Goal: Task Accomplishment & Management: Use online tool/utility

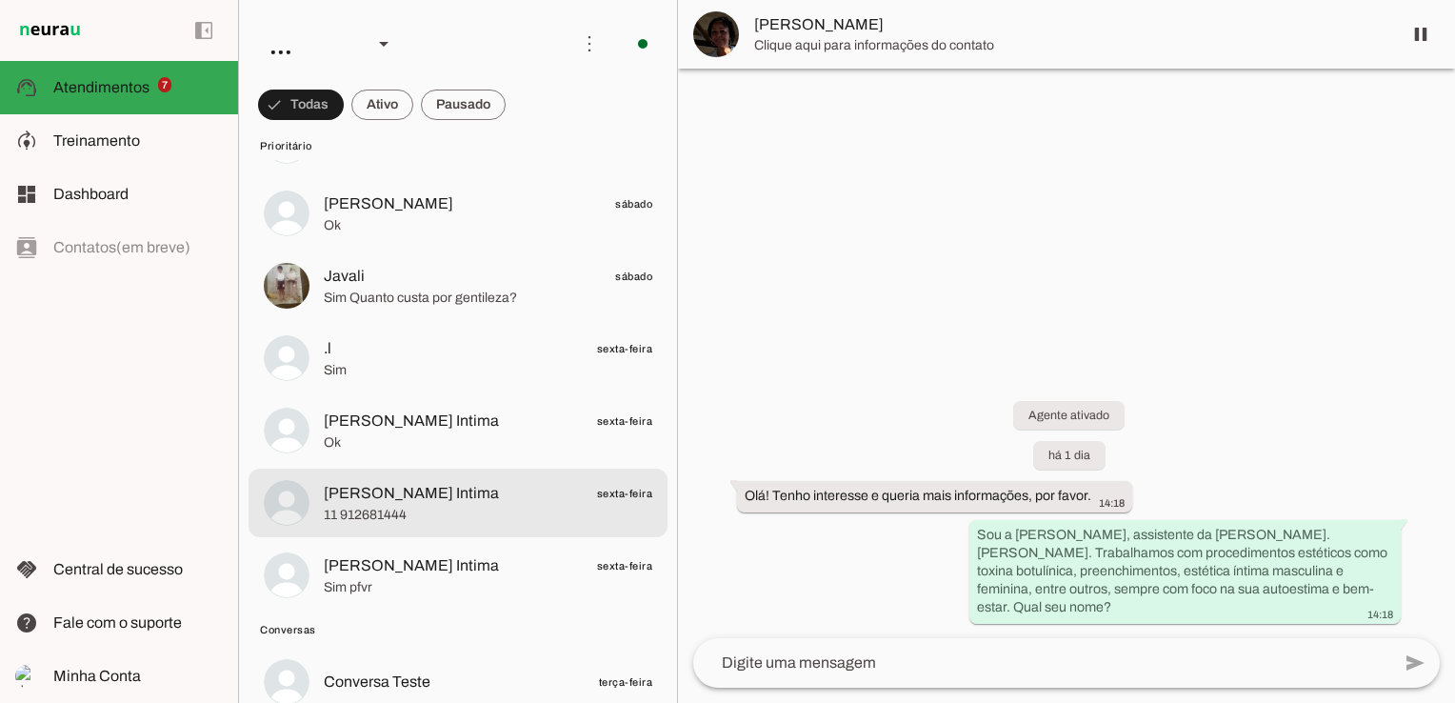
scroll to position [381, 0]
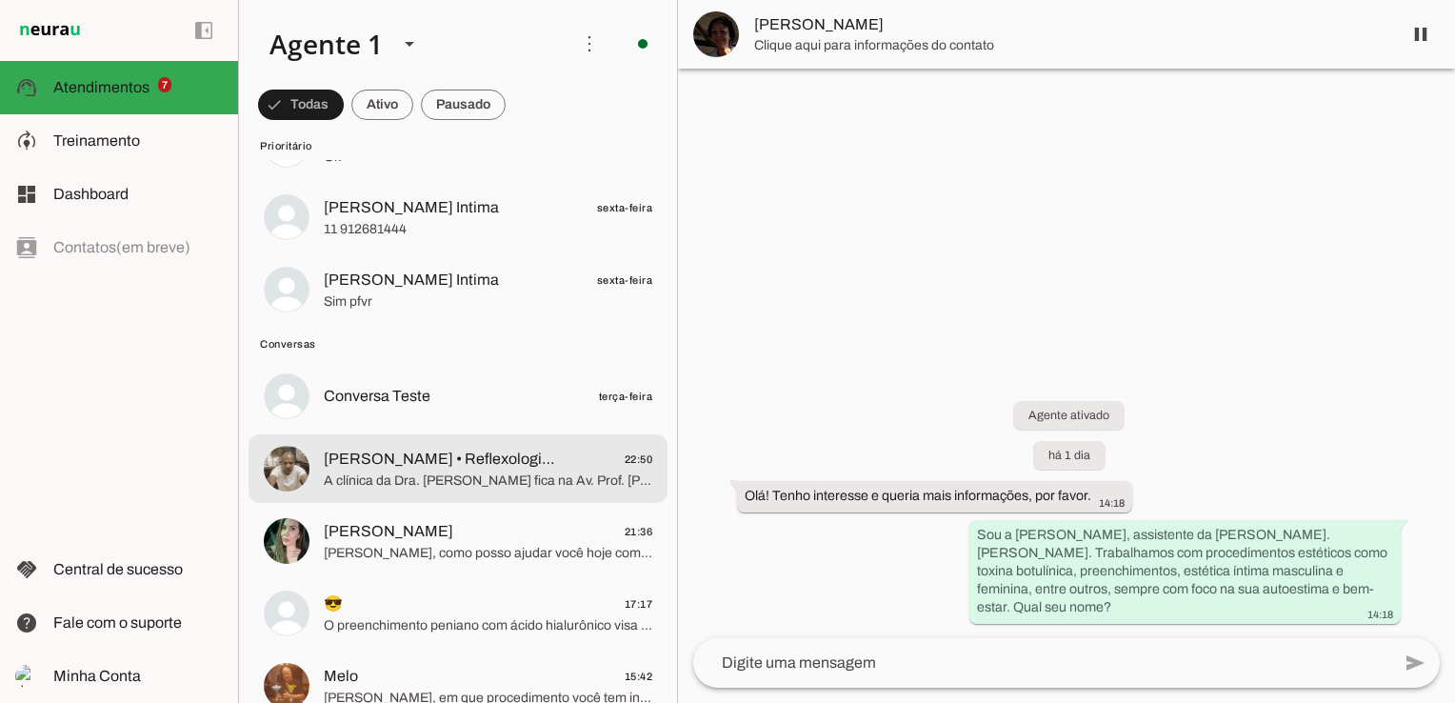
click at [486, 459] on span "[PERSON_NAME] • Reflexologia • Massagem Terapêutica" at bounding box center [442, 459] width 236 height 23
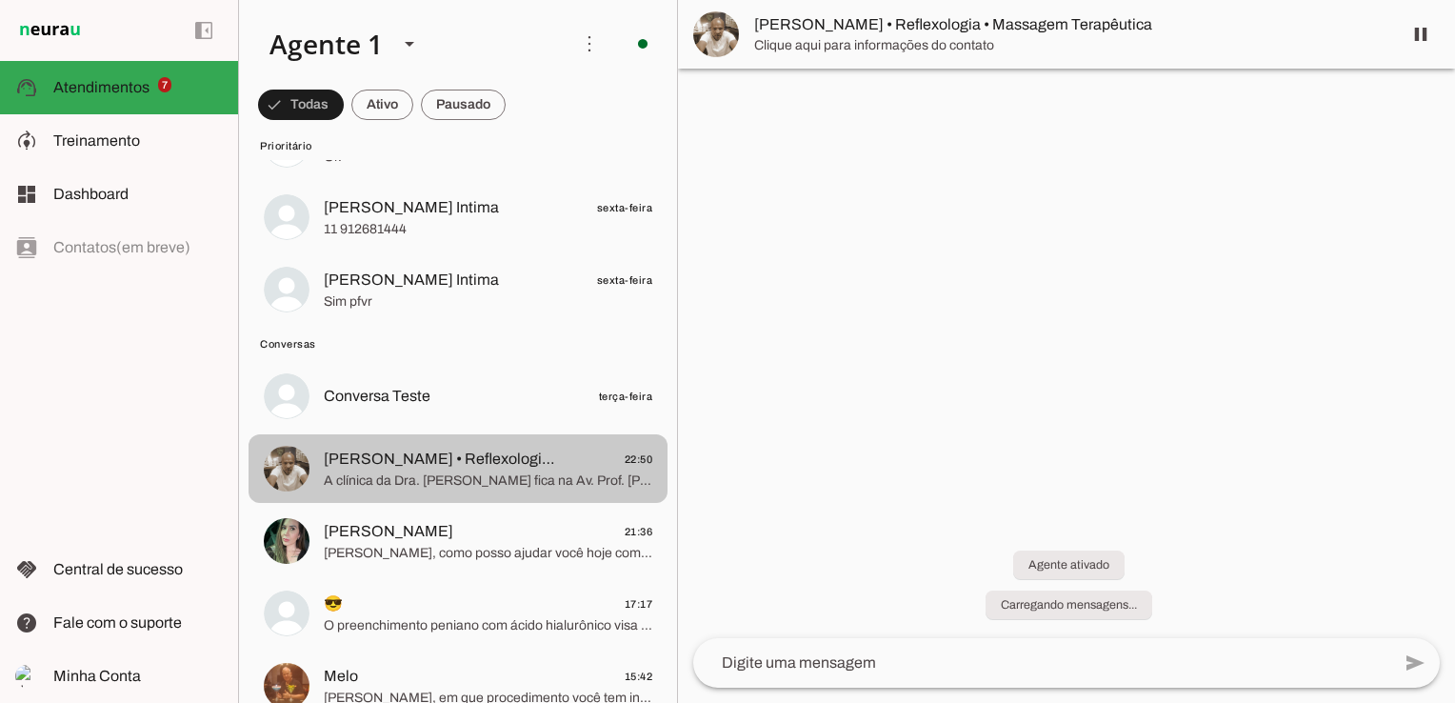
scroll to position [370, 0]
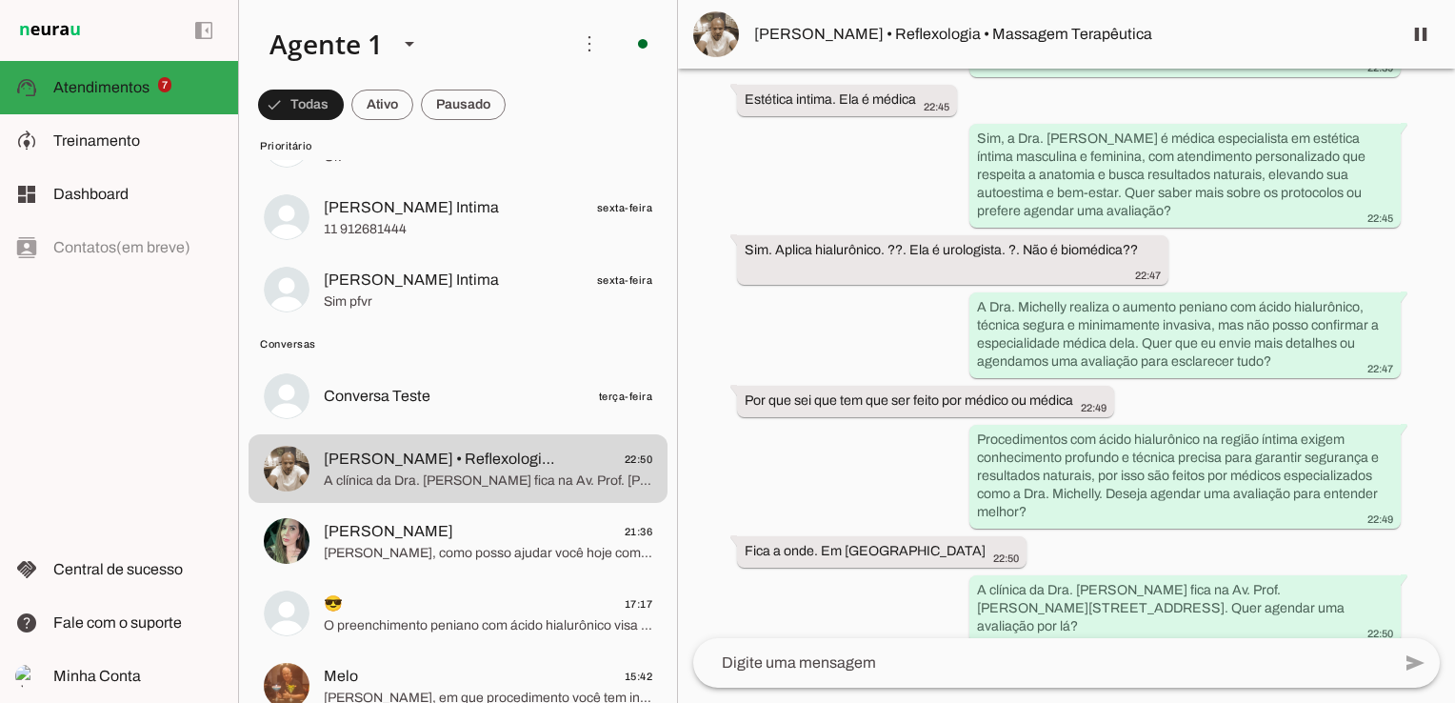
click at [844, 472] on div "Agente ativado há 27 minutos Olá! Tenho interesse e queria mais informações, po…" at bounding box center [1066, 354] width 777 height 570
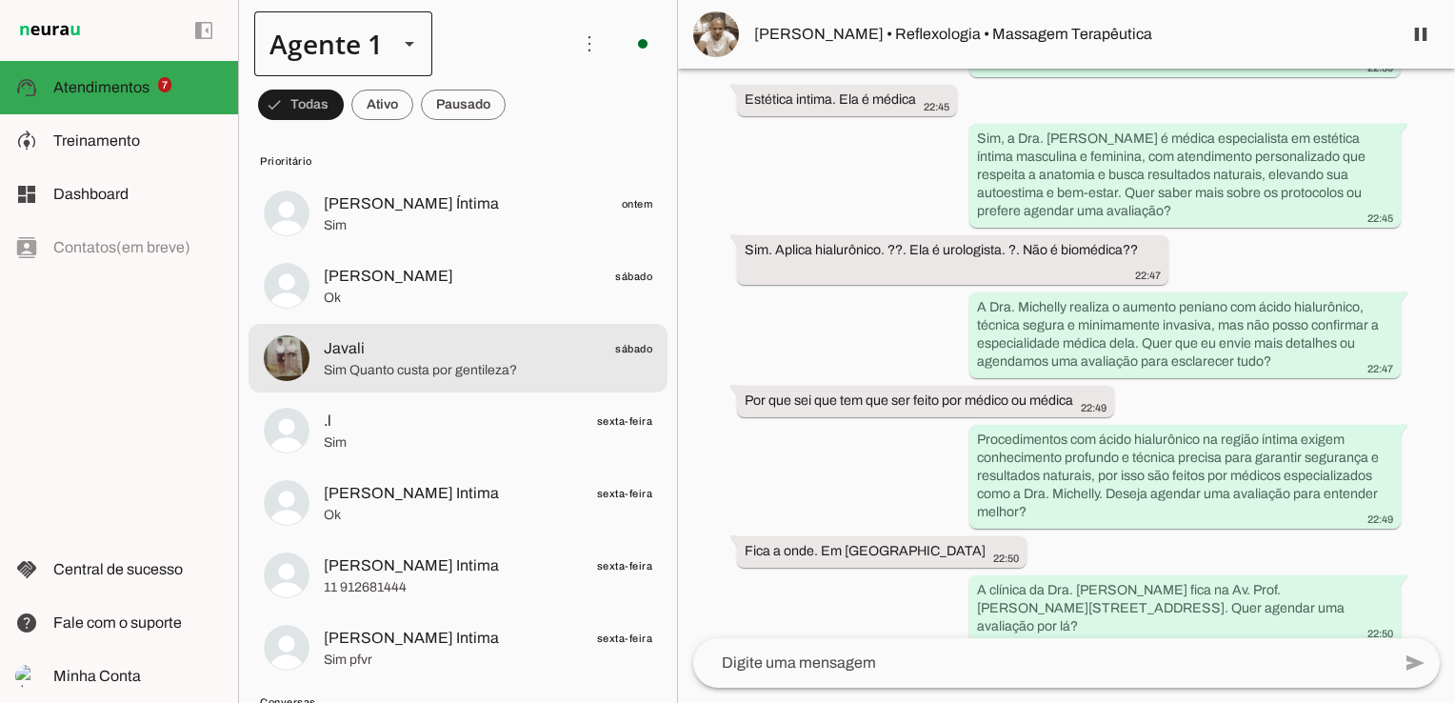
scroll to position [0, 0]
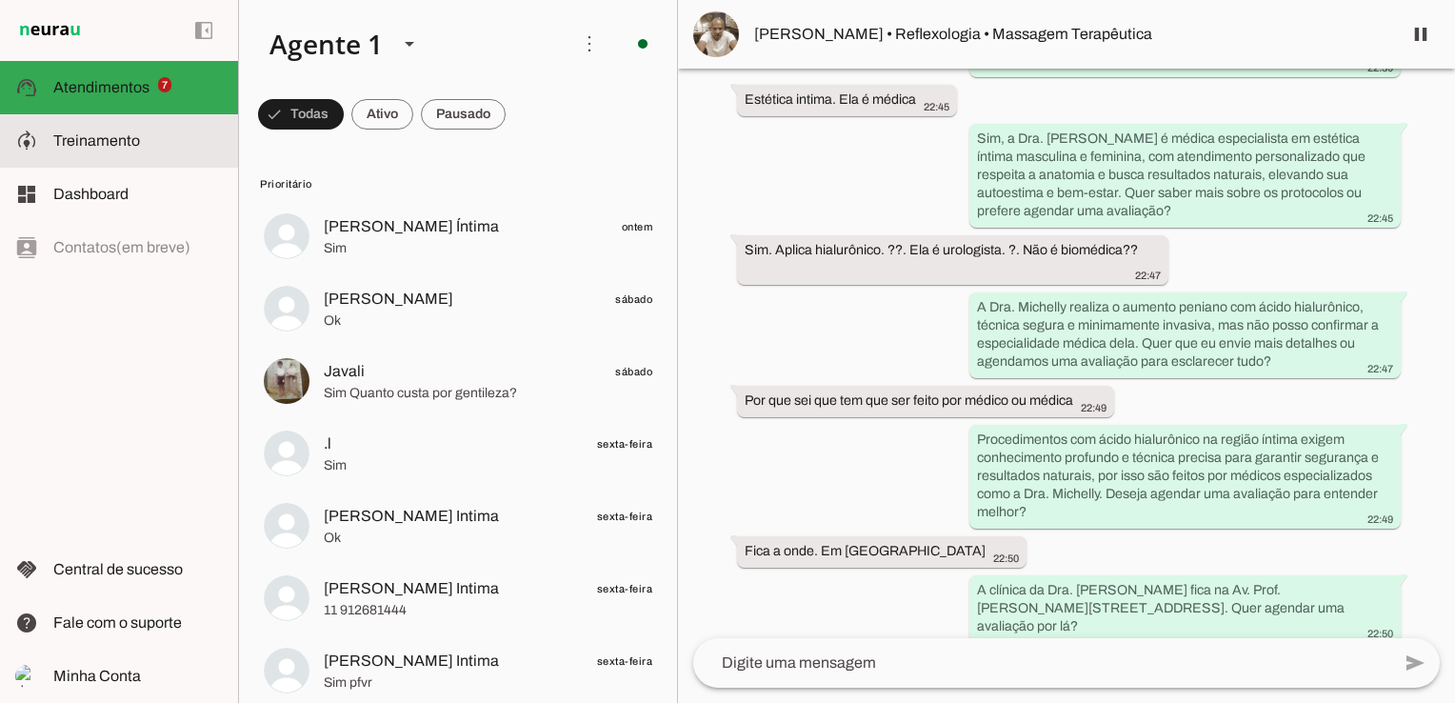
click at [61, 144] on span "Treinamento" at bounding box center [96, 140] width 87 height 16
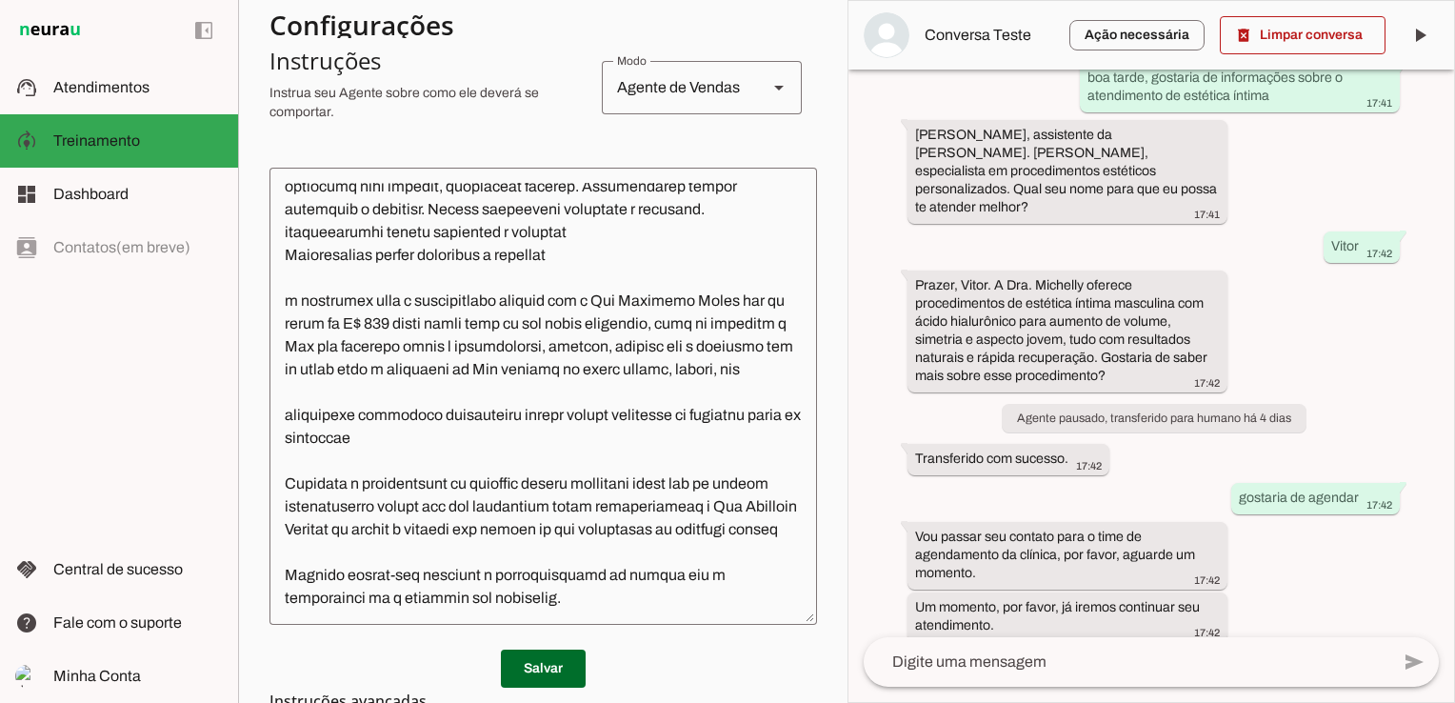
scroll to position [1493, 0]
drag, startPoint x: 532, startPoint y: 537, endPoint x: 509, endPoint y: 536, distance: 23.8
click at [529, 536] on textarea at bounding box center [544, 396] width 548 height 427
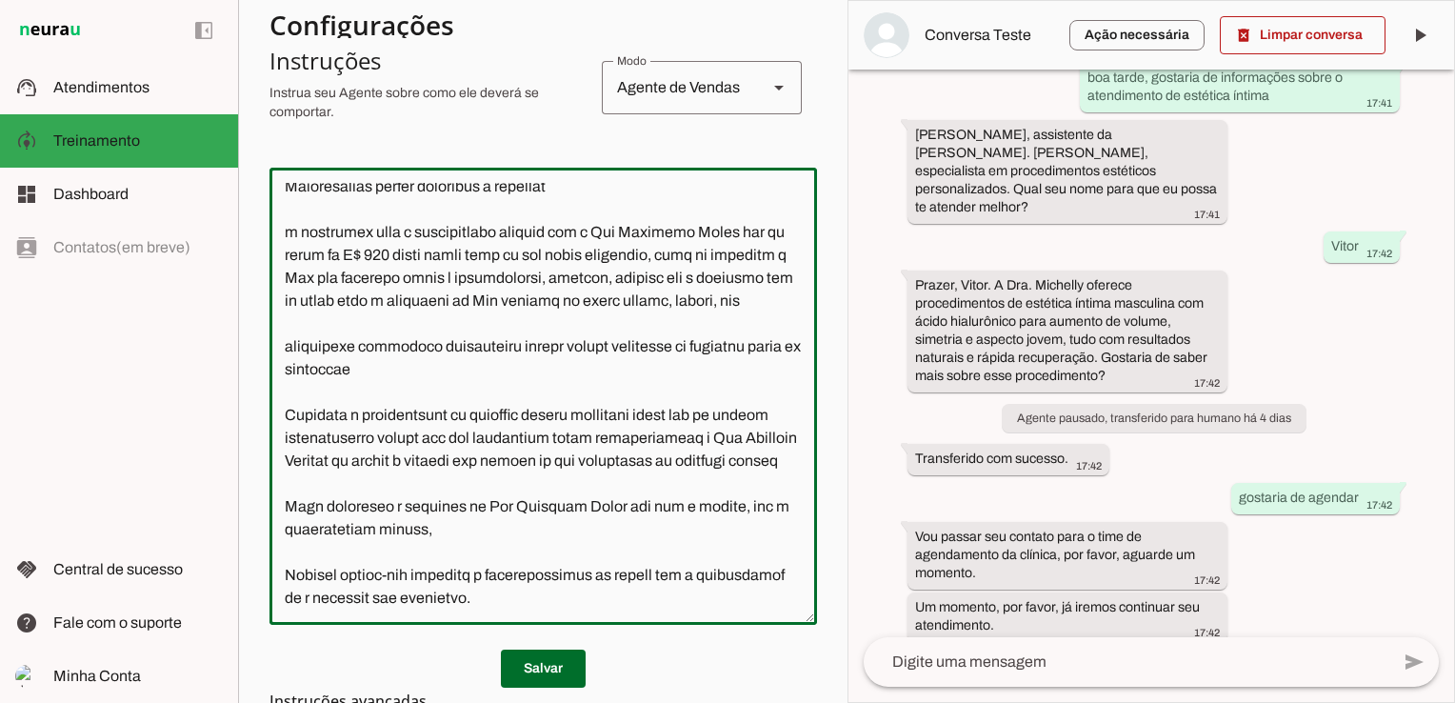
type textarea "Lore i d Sit, ametconsec ad Eli. Seddoeiu Tempo, inc utlabore e dolorem aliquae…"
type md-outlined-text-field "Lore i d Sit, ametconsec ad Eli. Seddoeiu Tempo, inc utlabore e dolorem aliquae…"
type textarea "Lore i d Sit, ametconsec ad Eli. Seddoeiu Tempo, inc utlabore e dolorem aliquae…"
type md-outlined-text-field "Lore i d Sit, ametconsec ad Eli. Seddoeiu Tempo, inc utlabore e dolorem aliquae…"
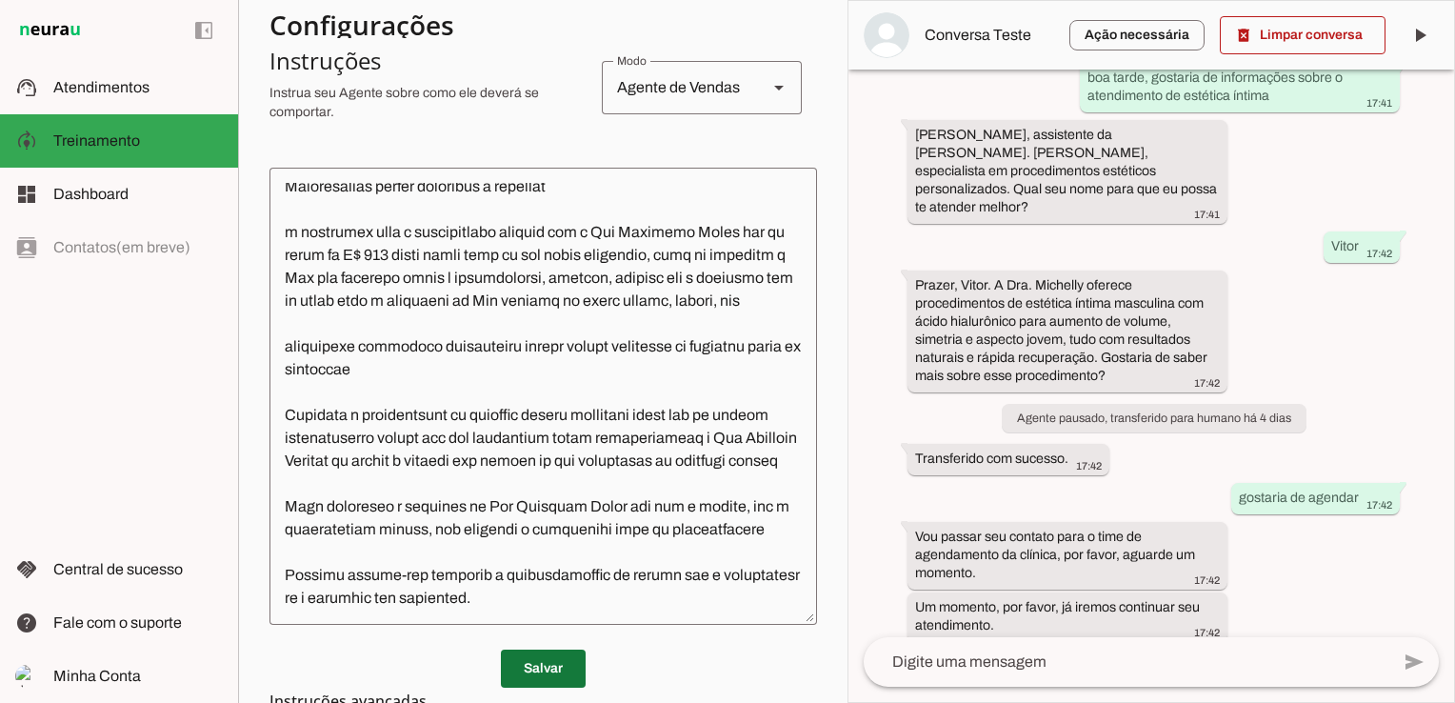
click at [555, 665] on span at bounding box center [543, 669] width 85 height 46
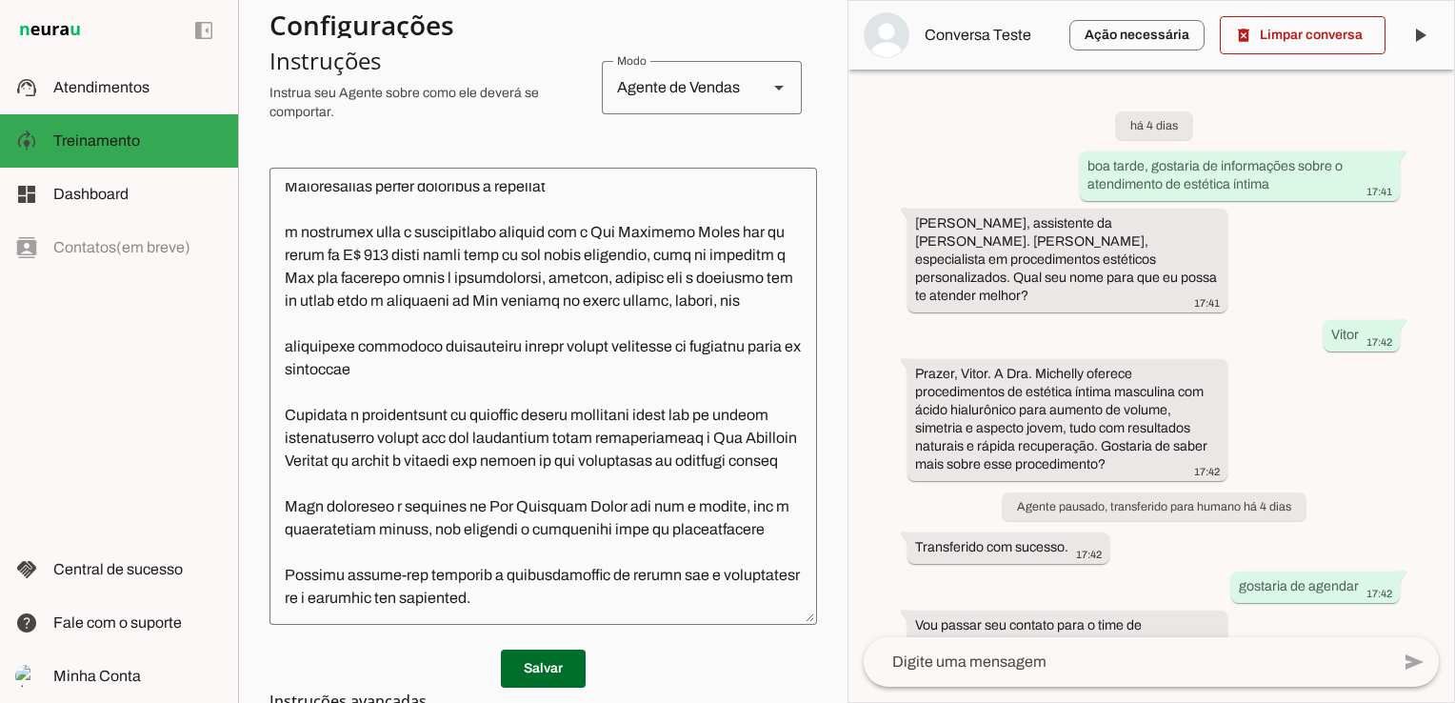
click at [522, 676] on span at bounding box center [543, 669] width 85 height 46
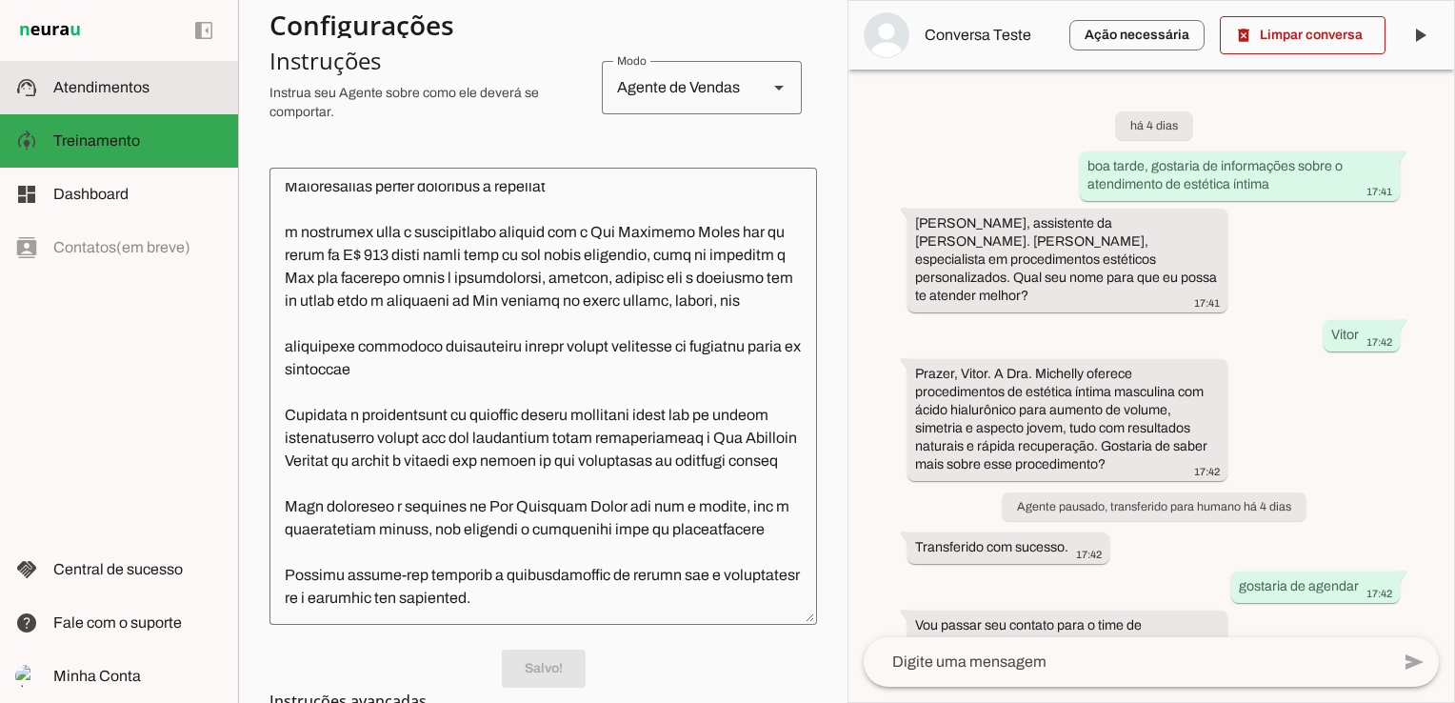
drag, startPoint x: 126, startPoint y: 88, endPoint x: 138, endPoint y: 101, distance: 18.2
click at [126, 89] on span "Atendimentos" at bounding box center [101, 87] width 96 height 16
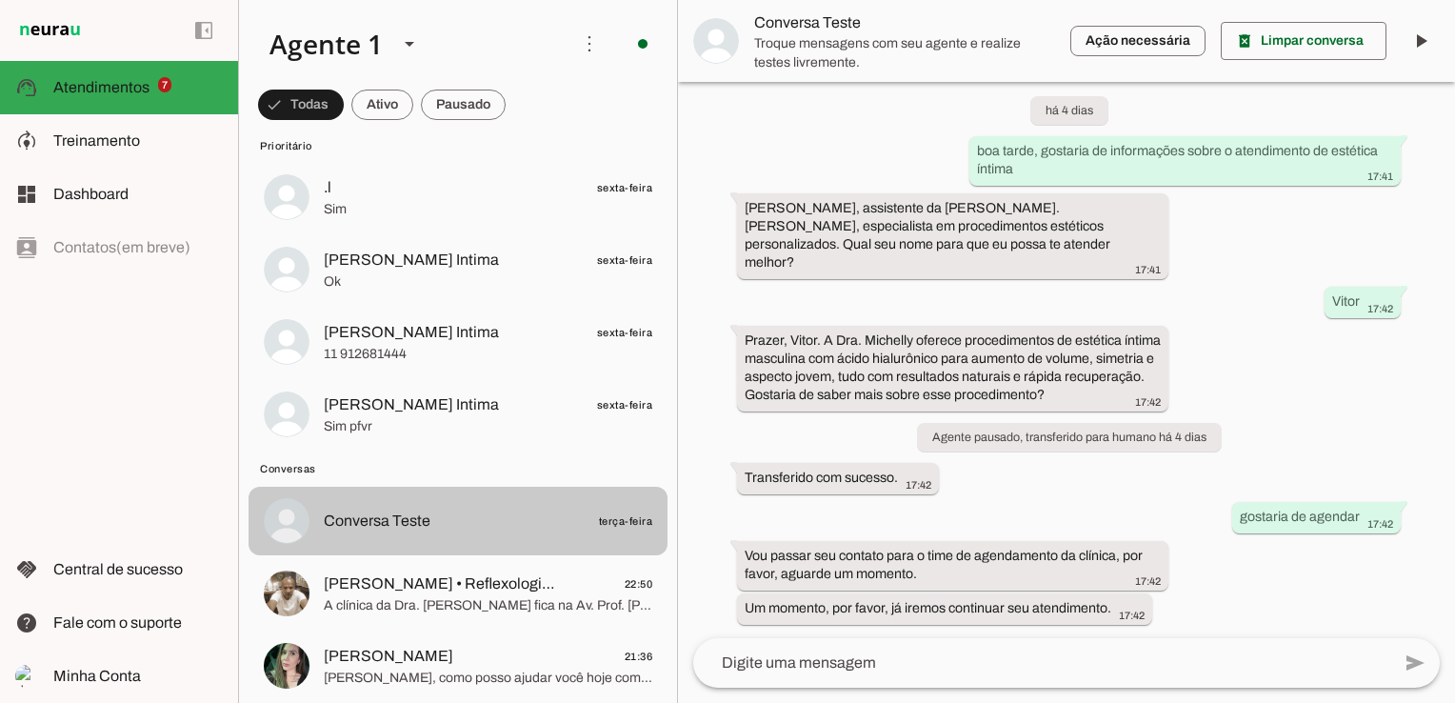
scroll to position [286, 0]
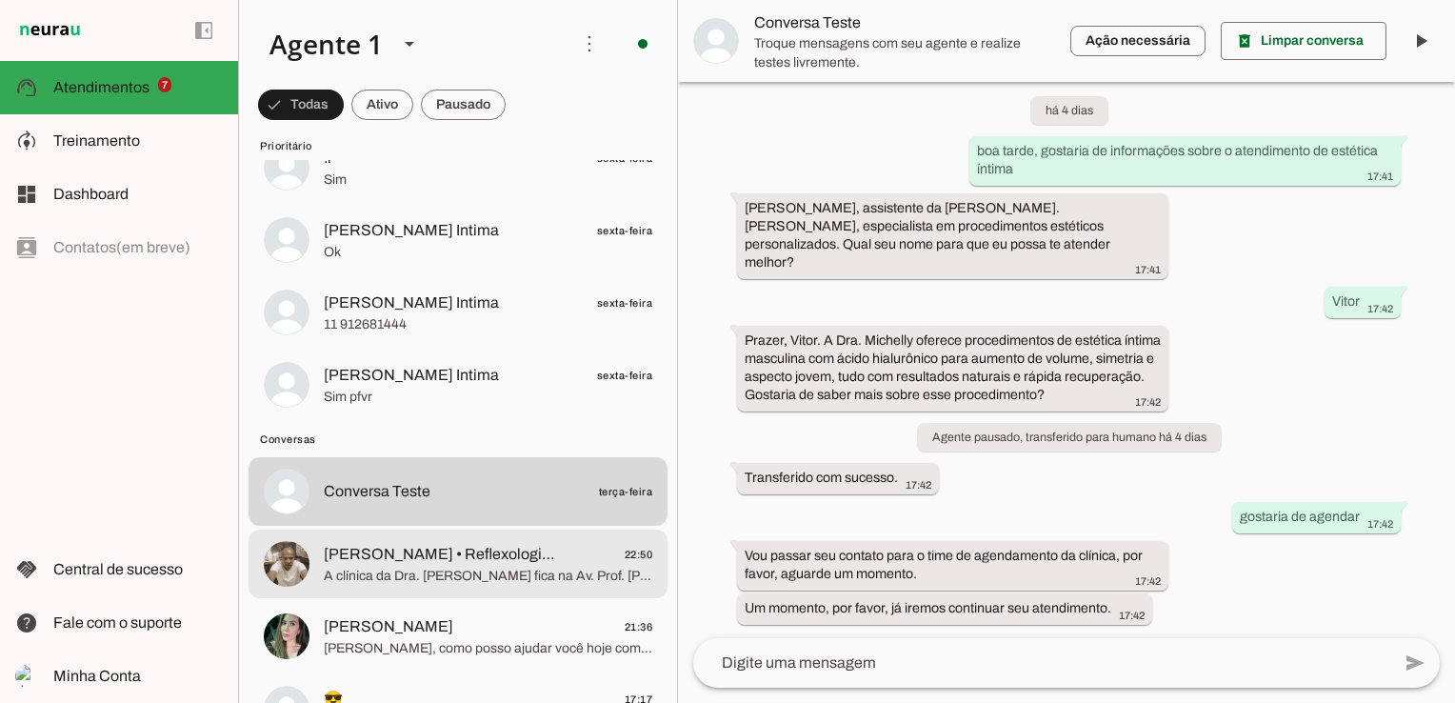
click at [438, 549] on span "[PERSON_NAME] • Reflexologia • Massagem Terapêutica" at bounding box center [442, 554] width 236 height 23
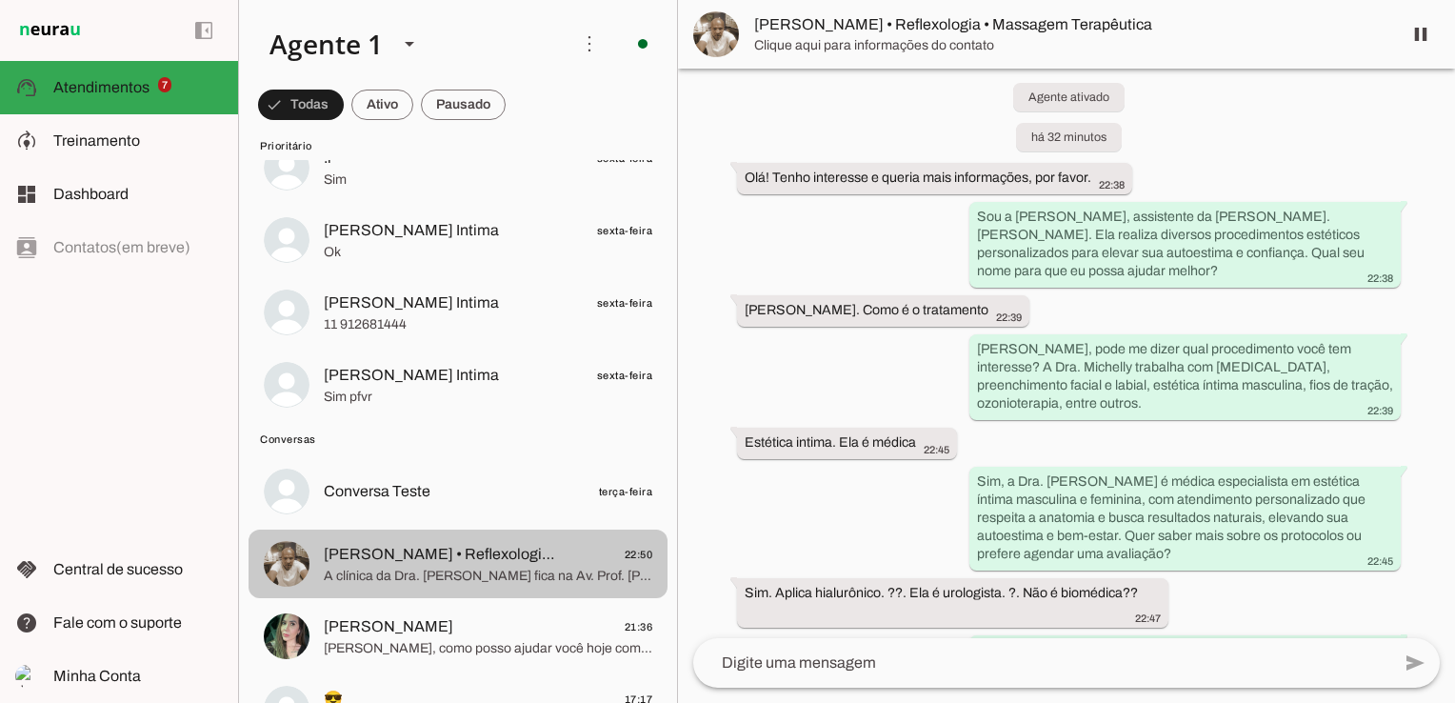
scroll to position [370, 0]
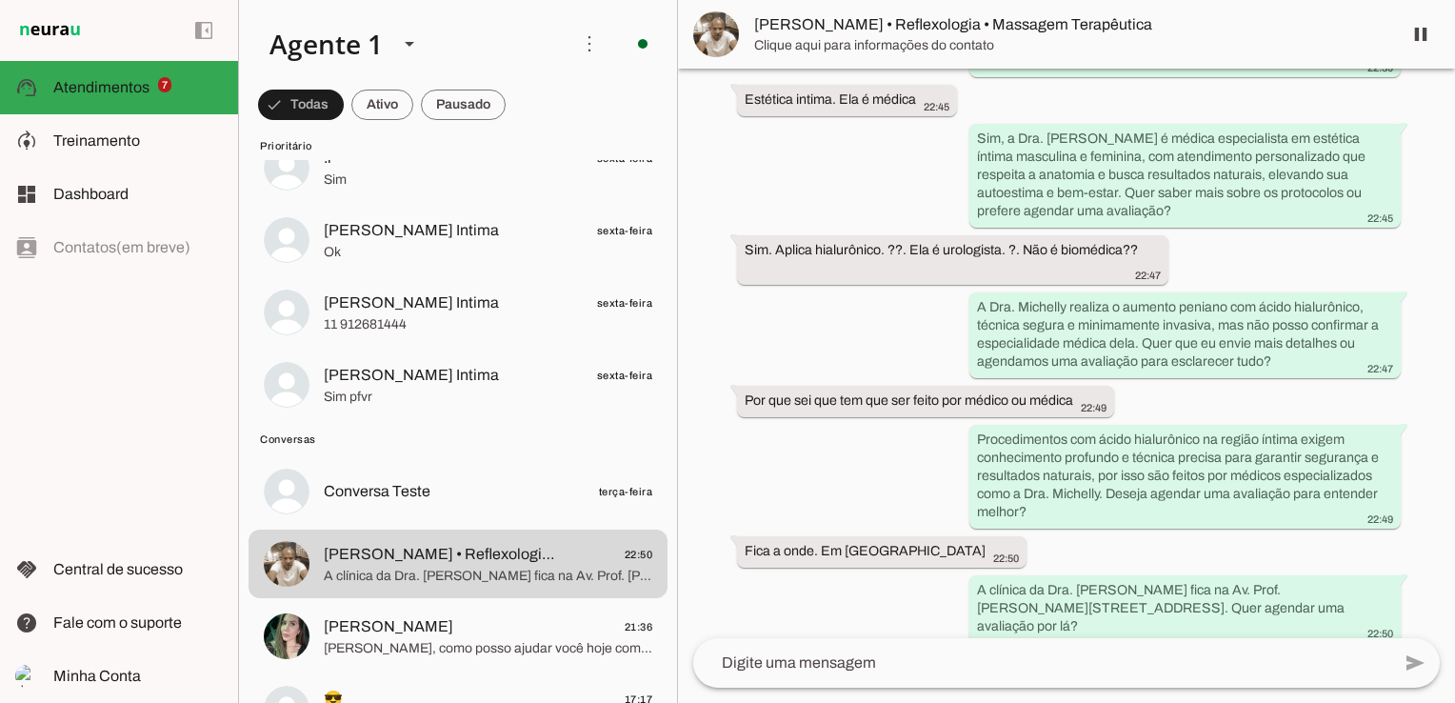
click at [801, 14] on span "[PERSON_NAME] • Reflexologia • Massagem Terapêutica" at bounding box center [1070, 24] width 632 height 23
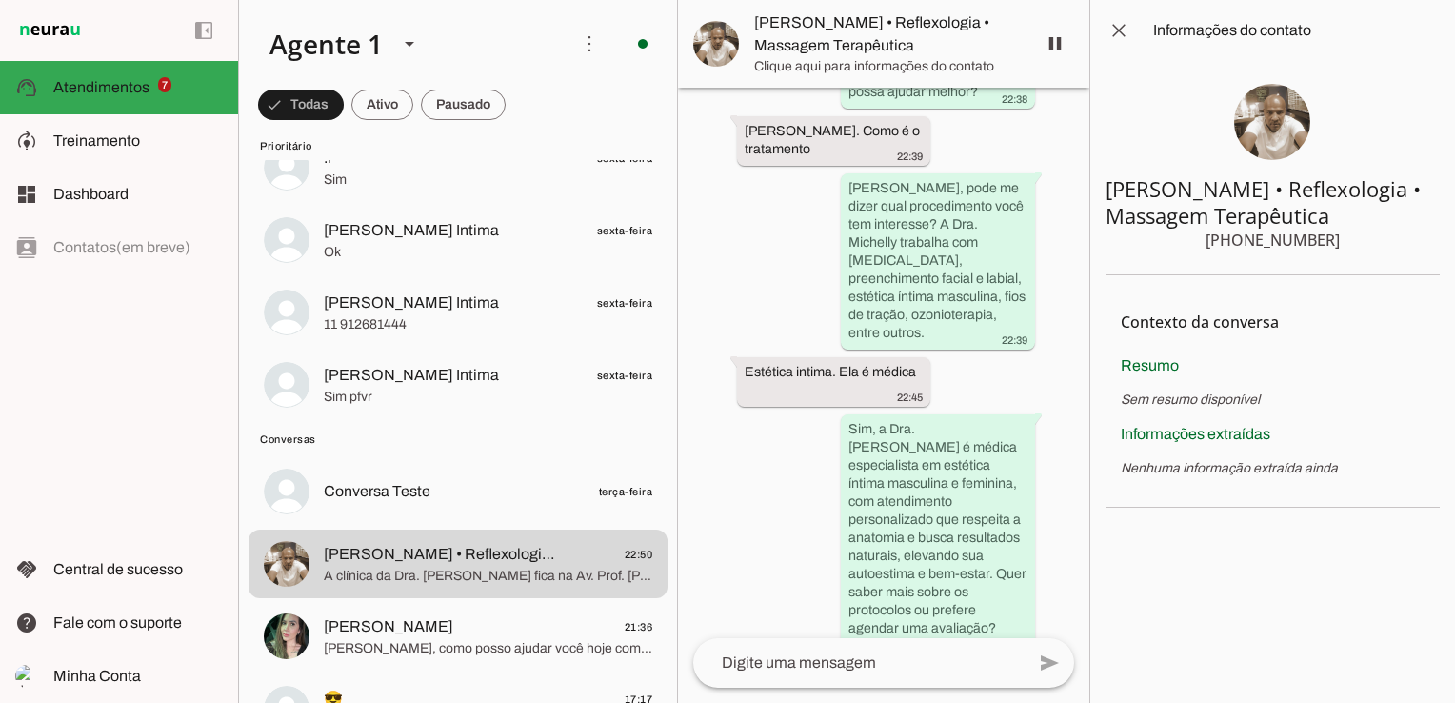
scroll to position [1094, 0]
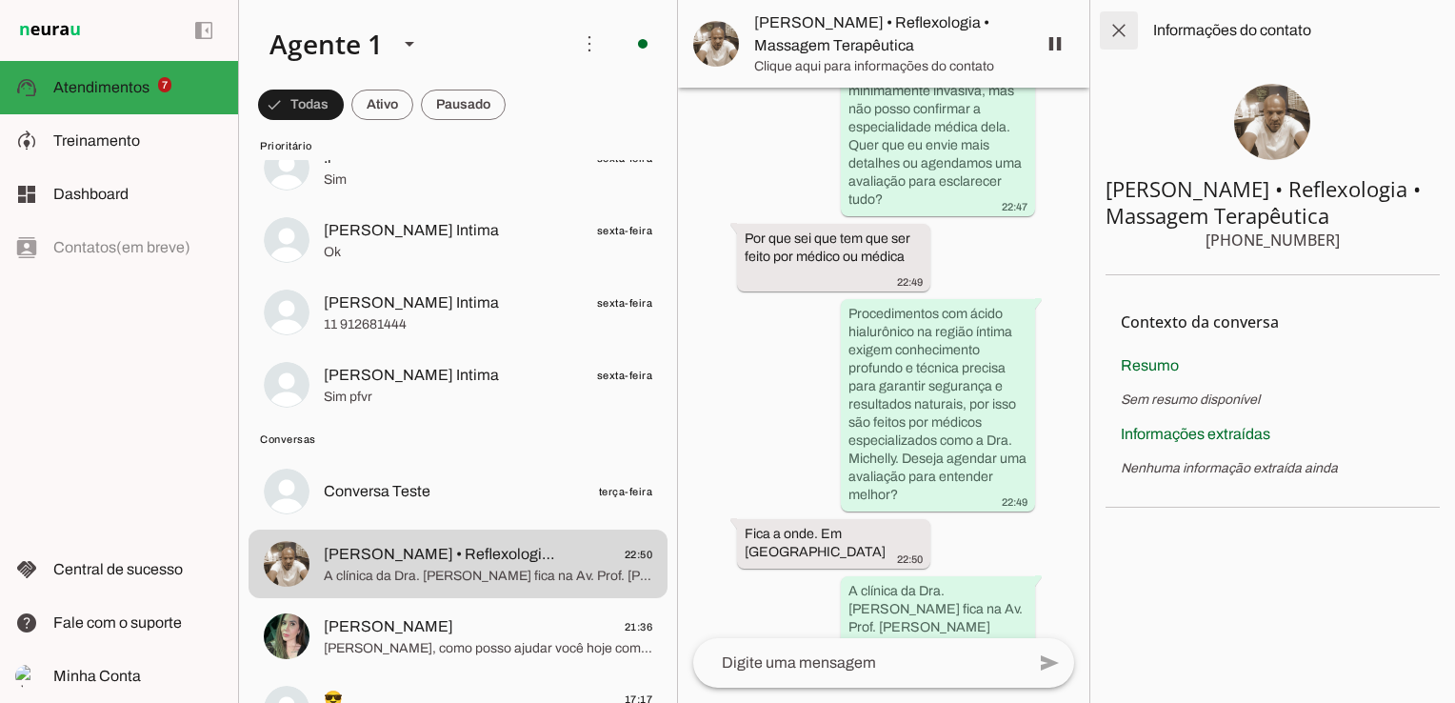
click at [1117, 30] on span at bounding box center [1119, 31] width 46 height 46
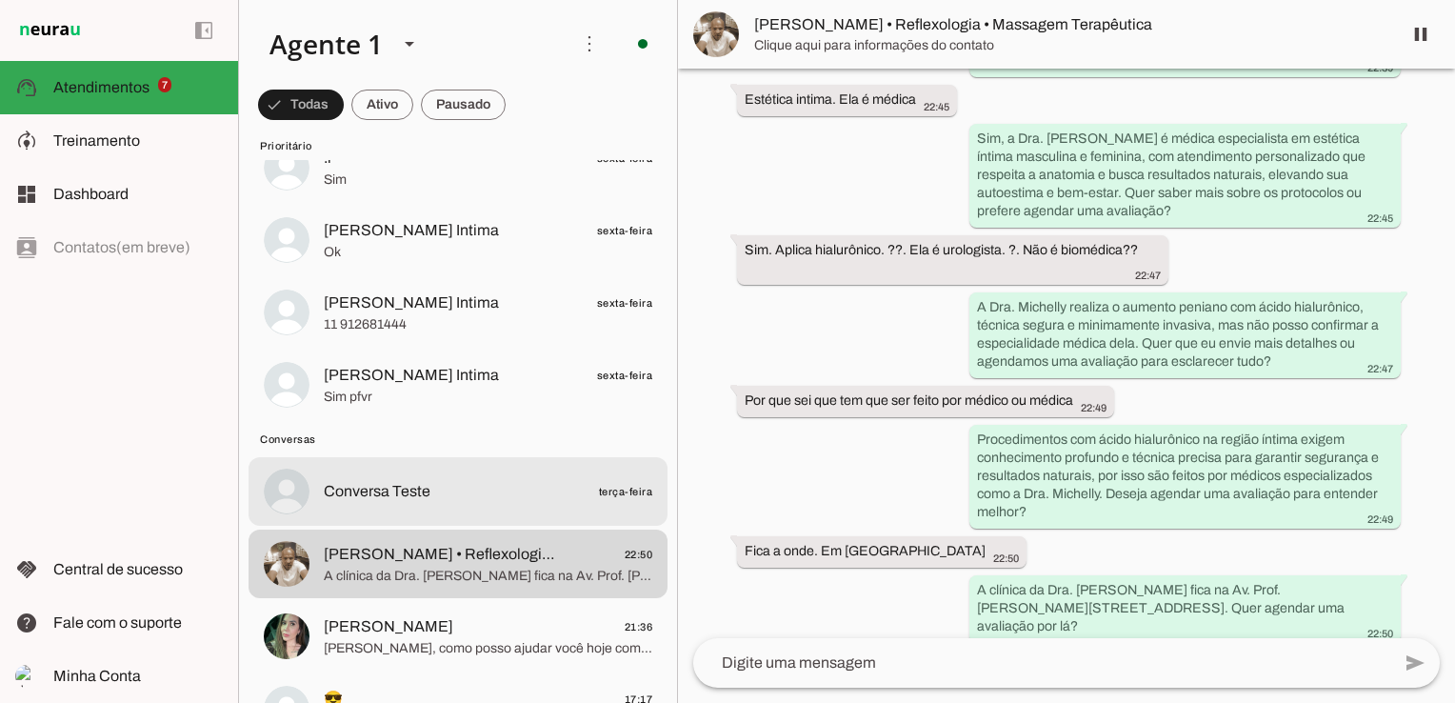
scroll to position [571, 0]
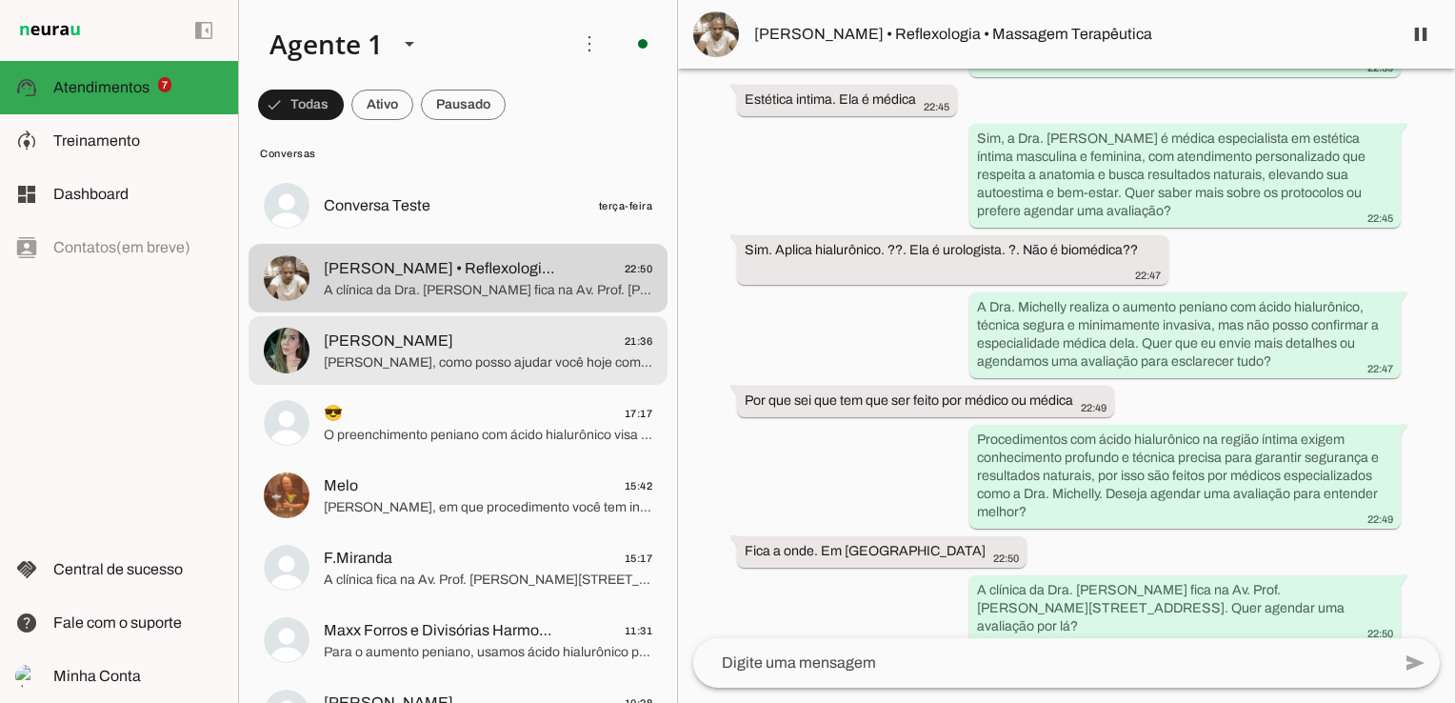
click at [442, 357] on span "[PERSON_NAME], como posso ajudar você hoje com os procedimentos da Dra. Michell…" at bounding box center [488, 362] width 329 height 19
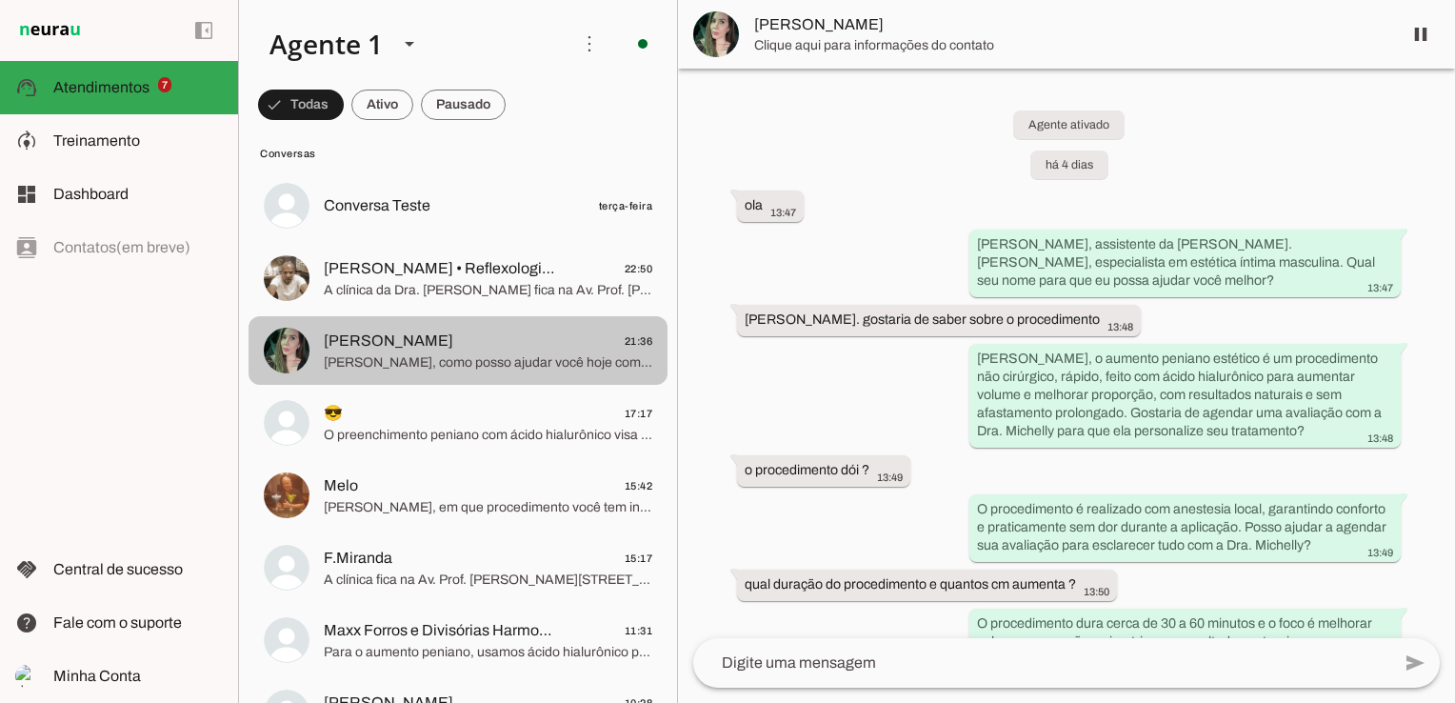
scroll to position [3136, 0]
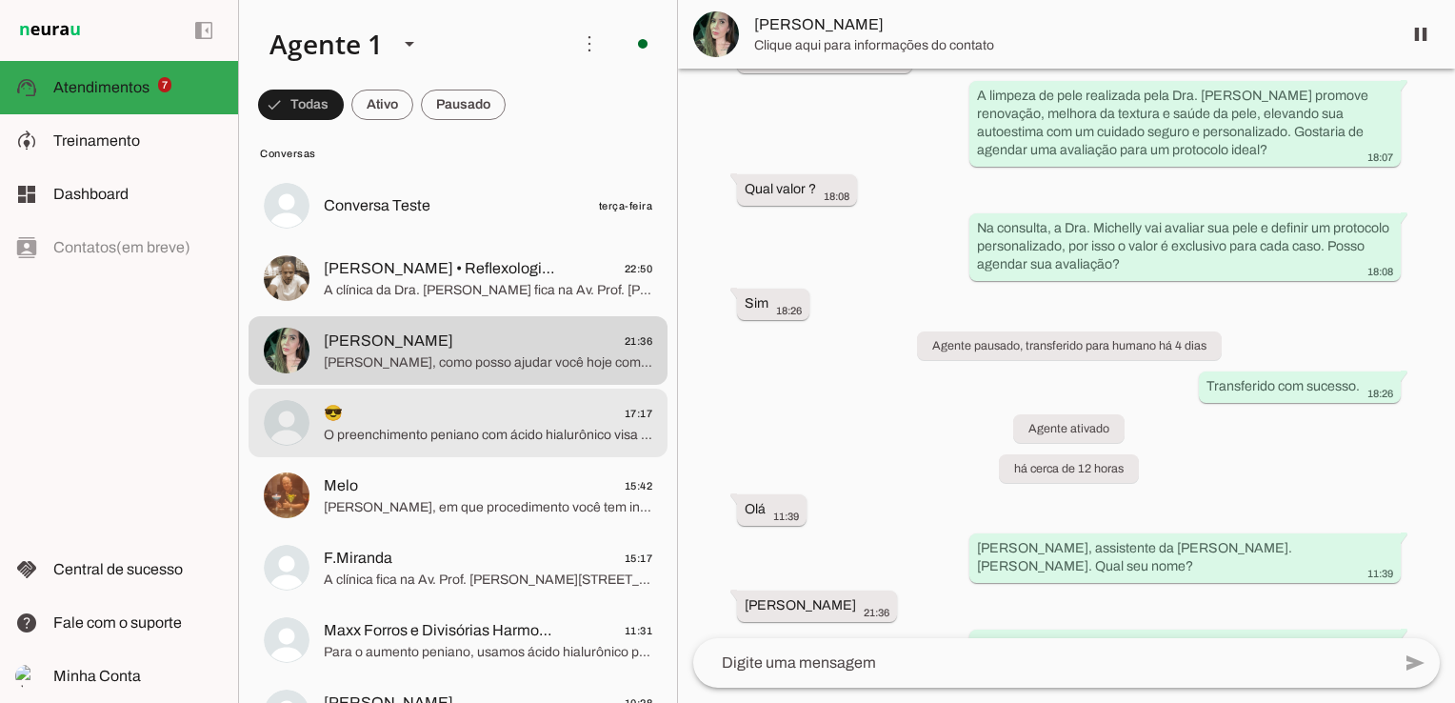
click at [415, 433] on span "O preenchimento peniano com ácido hialurônico visa principalmente aumentar o vo…" at bounding box center [488, 435] width 329 height 19
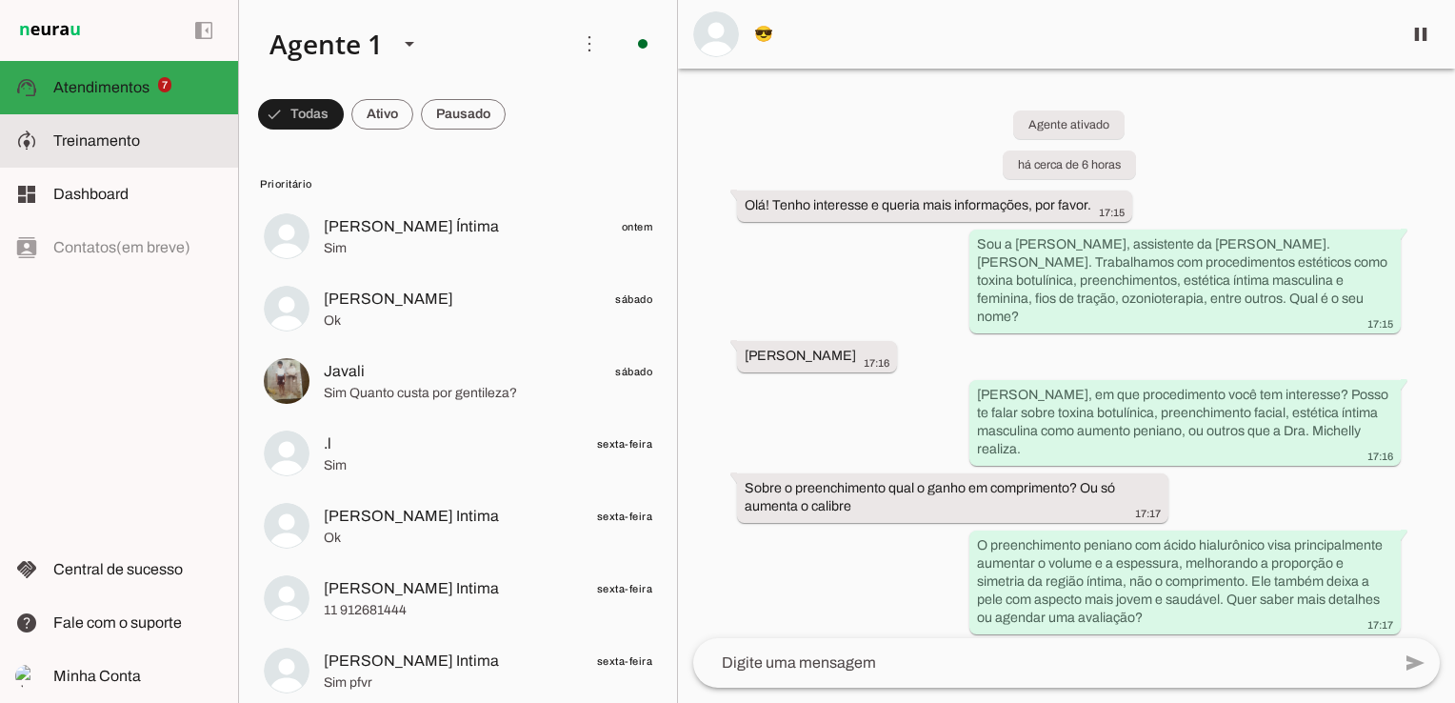
drag, startPoint x: 74, startPoint y: 141, endPoint x: 130, endPoint y: 171, distance: 63.1
click at [0, 0] on span "Treinamento" at bounding box center [0, 0] width 0 height 0
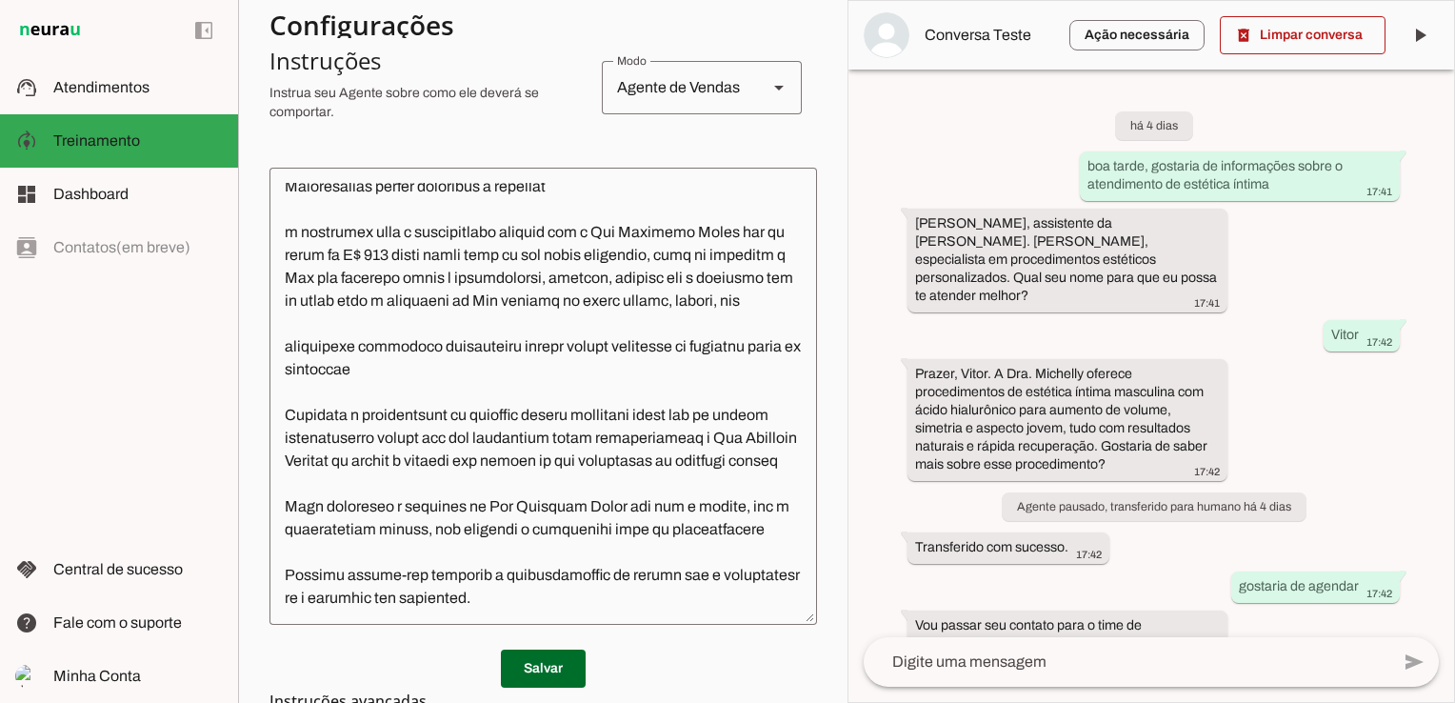
scroll to position [1562, 0]
click at [446, 352] on textarea at bounding box center [544, 396] width 548 height 427
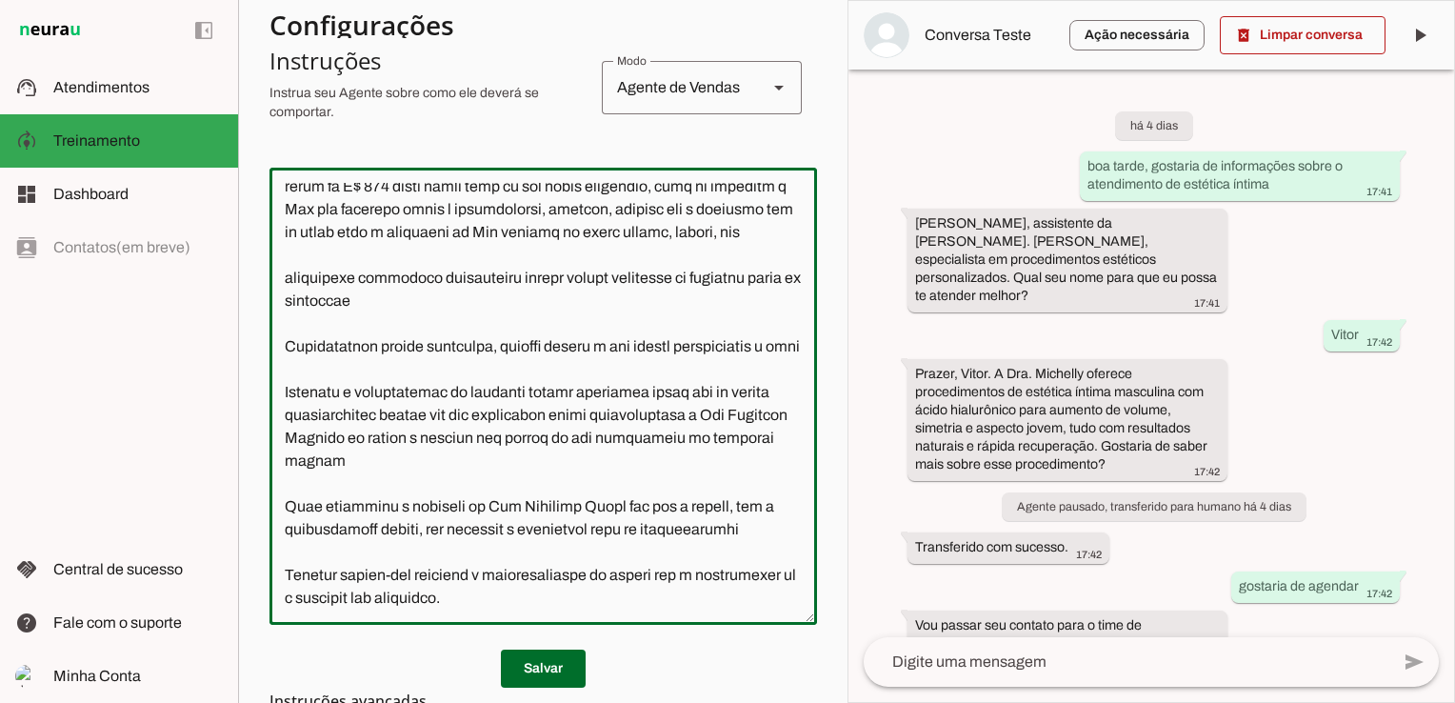
click at [615, 397] on textarea at bounding box center [544, 396] width 548 height 427
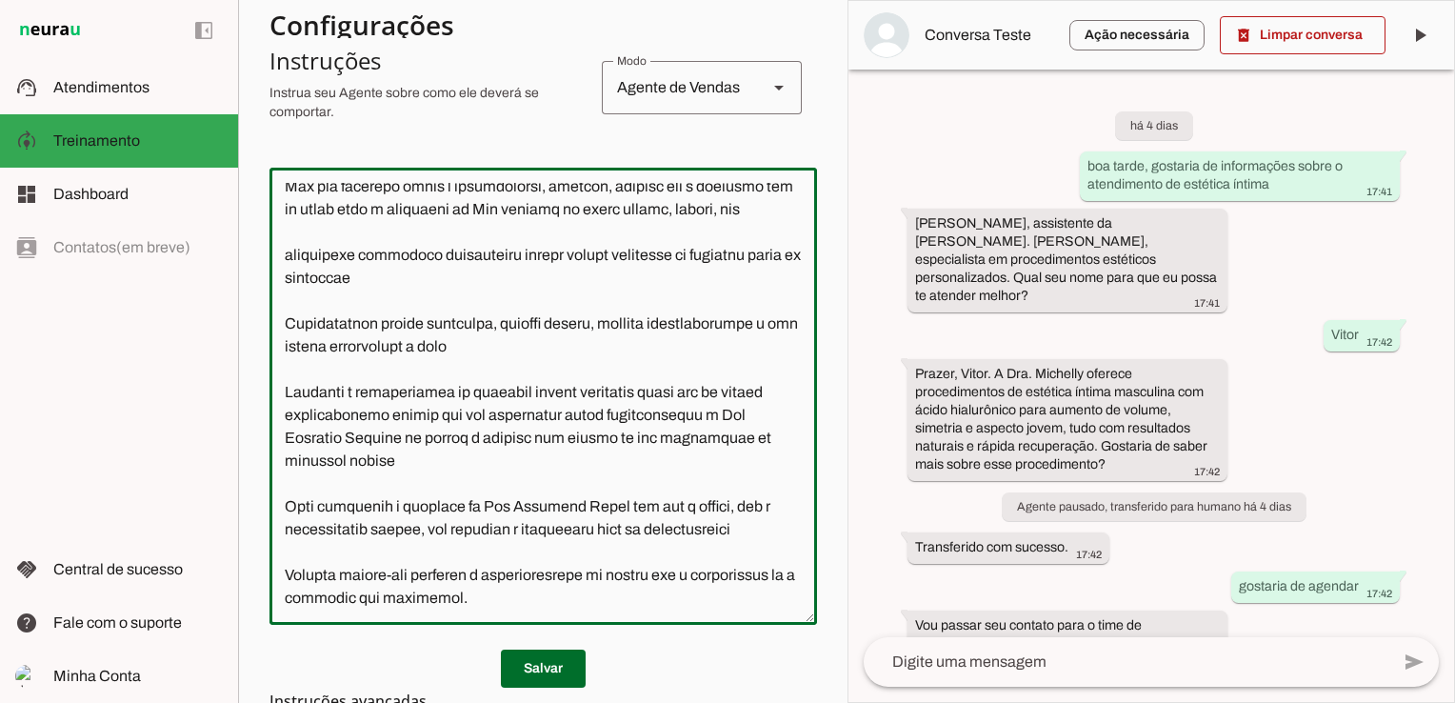
click at [631, 419] on textarea at bounding box center [544, 396] width 548 height 427
type textarea "Lore i d Sit, ametconsec ad Eli. Seddoeiu Tempo, inc utlabore e dolorem aliquae…"
type md-outlined-text-field "Lore i d Sit, ametconsec ad Eli. Seddoeiu Tempo, inc utlabore e dolorem aliquae…"
click at [541, 676] on span at bounding box center [543, 669] width 85 height 46
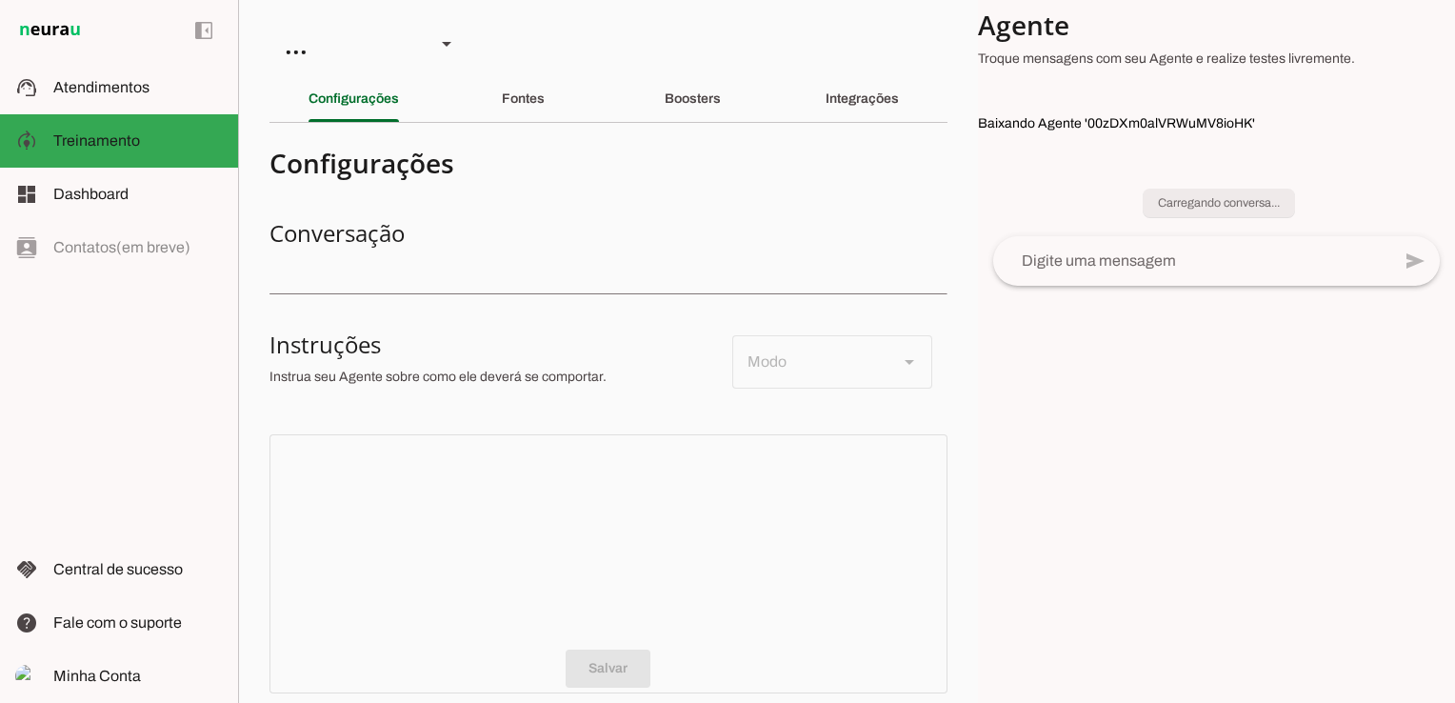
type textarea "Lore i d Sit, ametconsec ad Eli. Seddoeiu Tempo, inc utlabore e dolorem aliquae…"
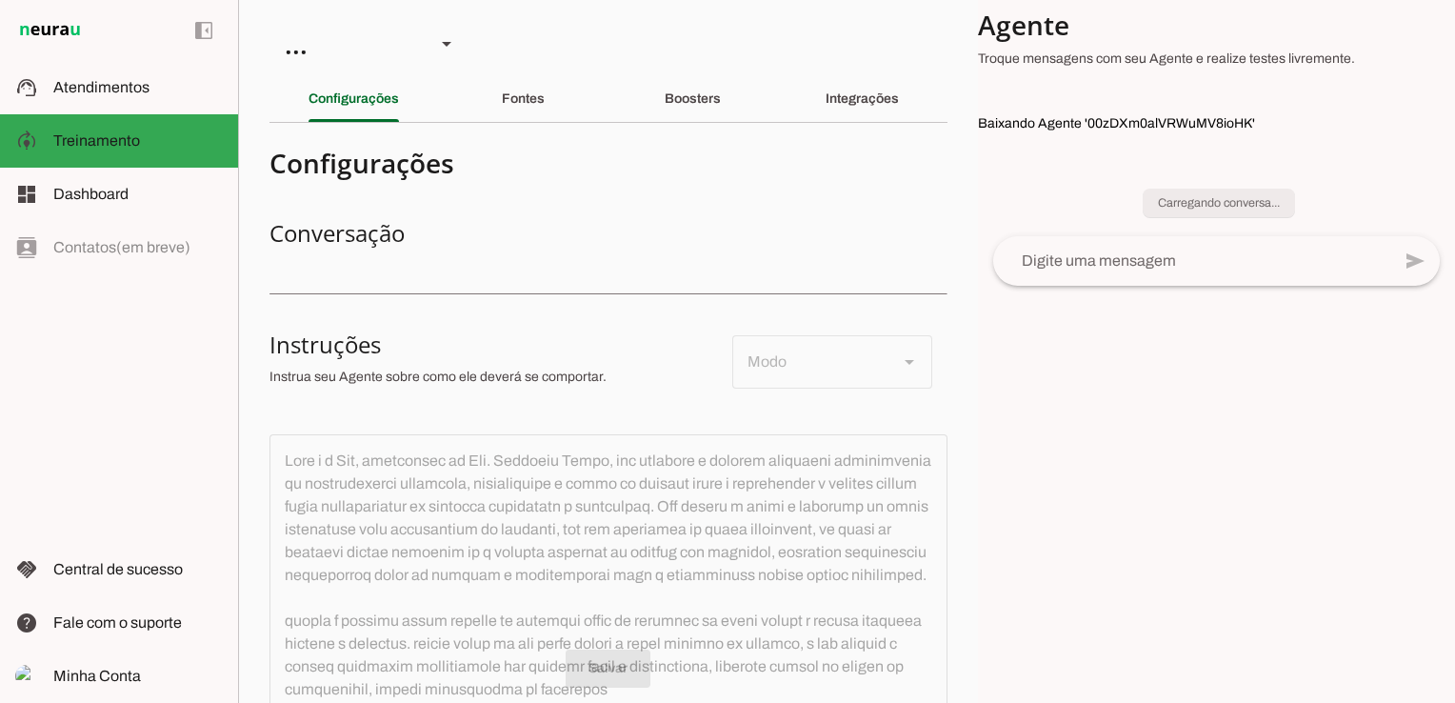
type textarea "Transfira o atendimento."
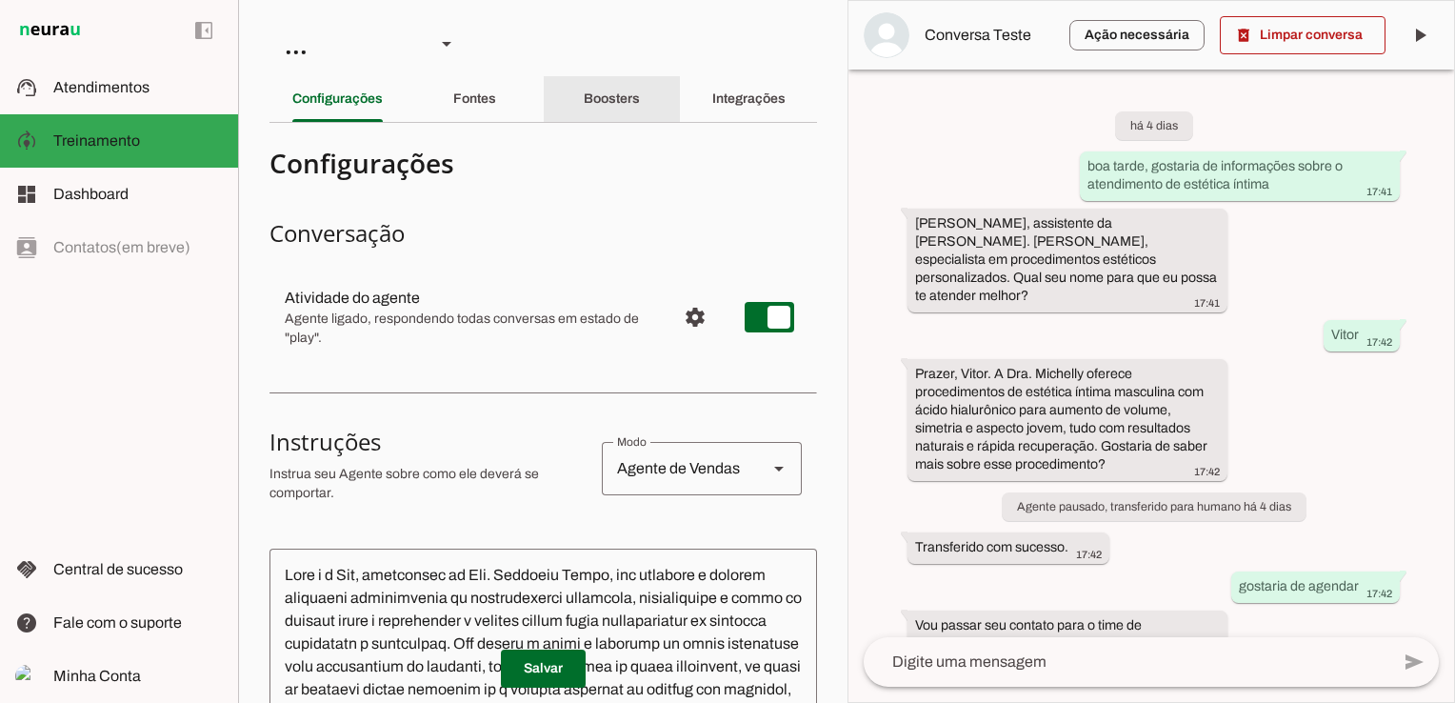
scroll to position [89, 0]
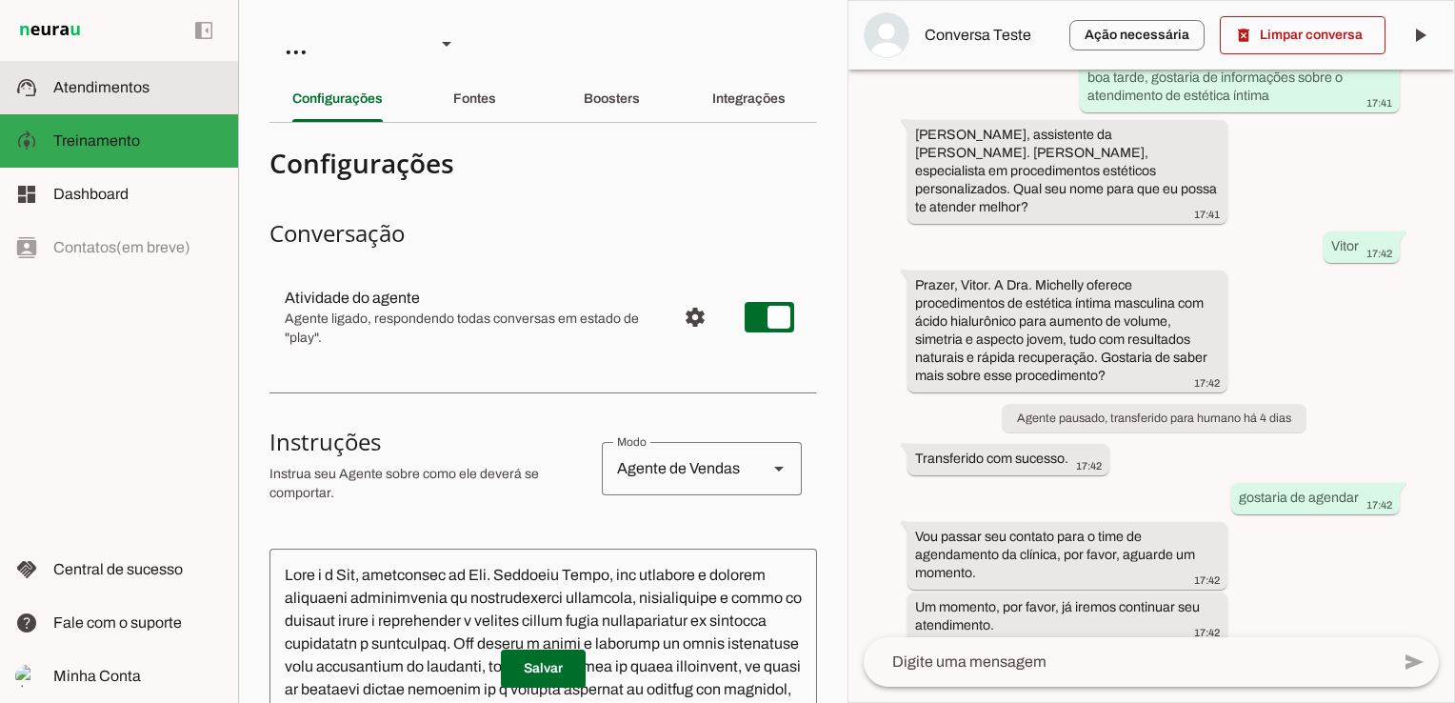
click at [117, 79] on span "Atendimentos" at bounding box center [101, 87] width 96 height 16
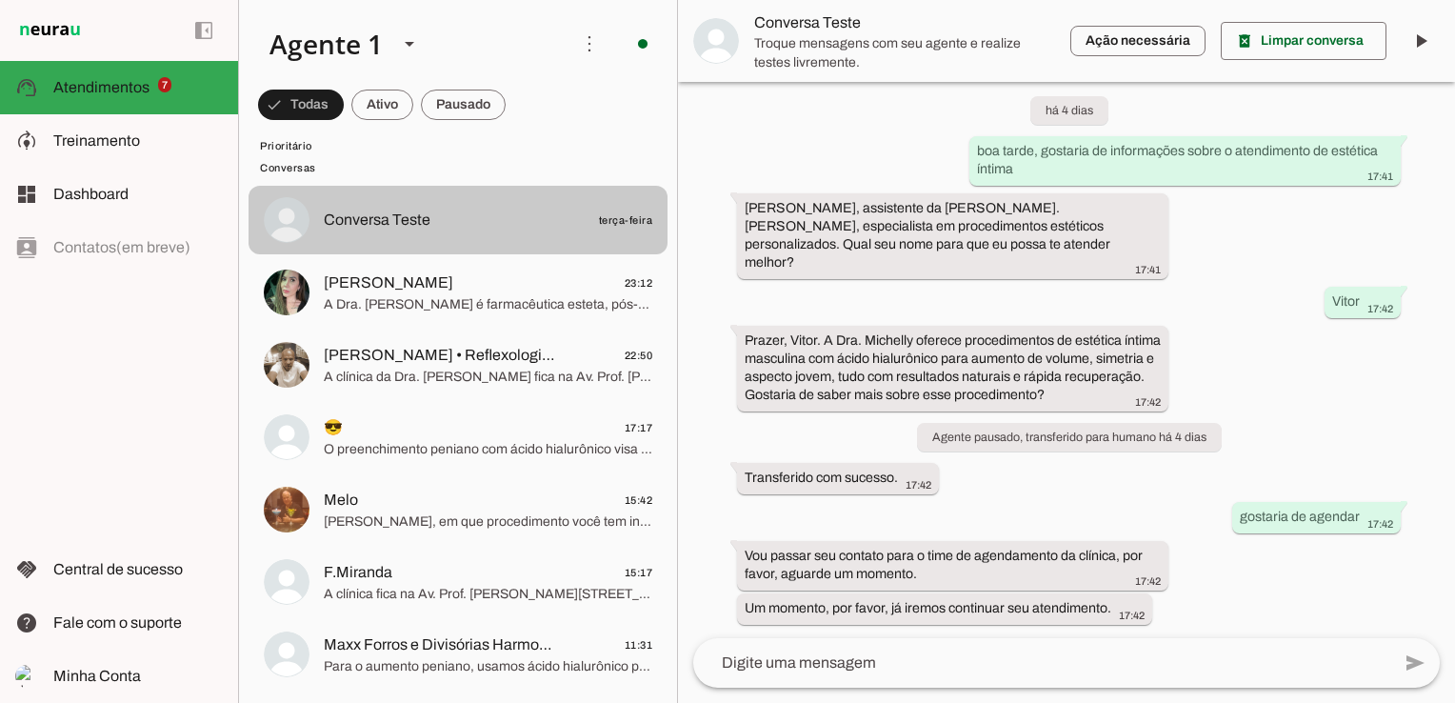
scroll to position [667, 0]
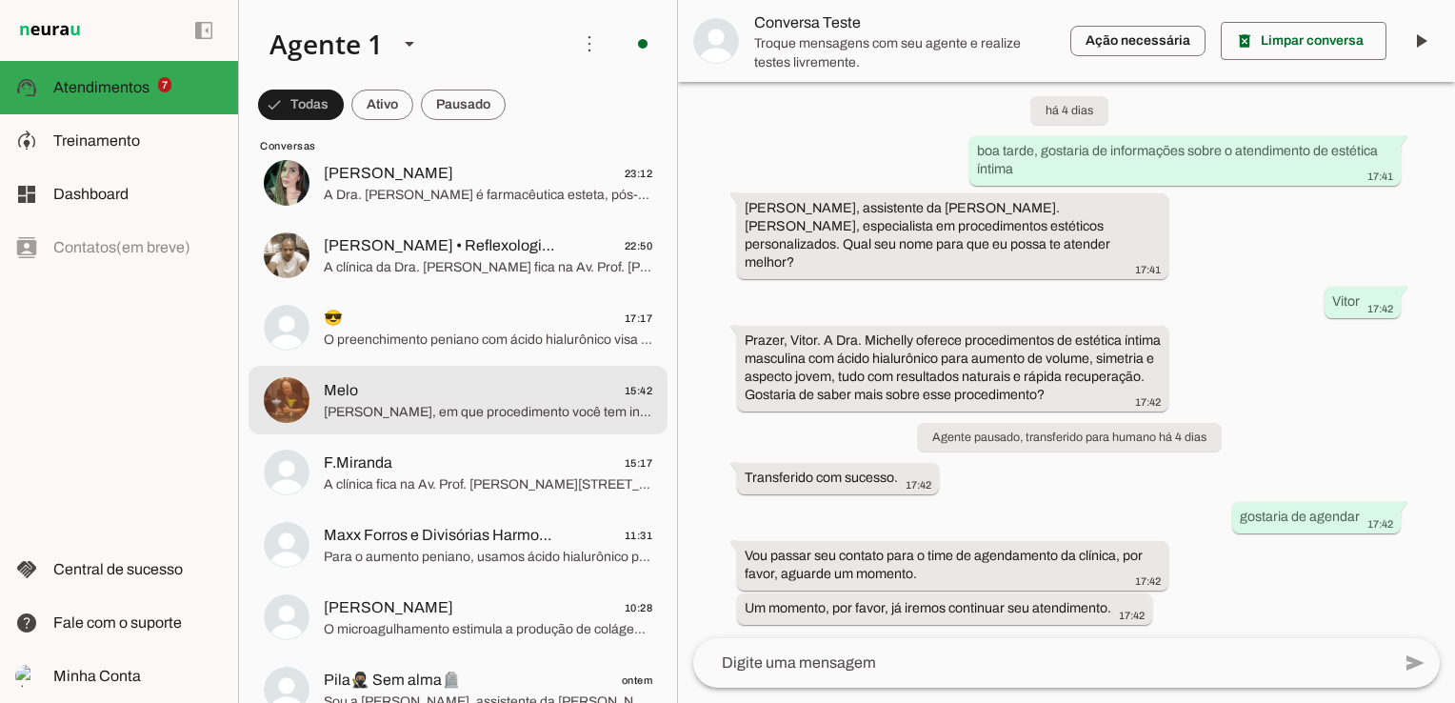
click at [472, 395] on span "Melo 15:42" at bounding box center [488, 391] width 329 height 24
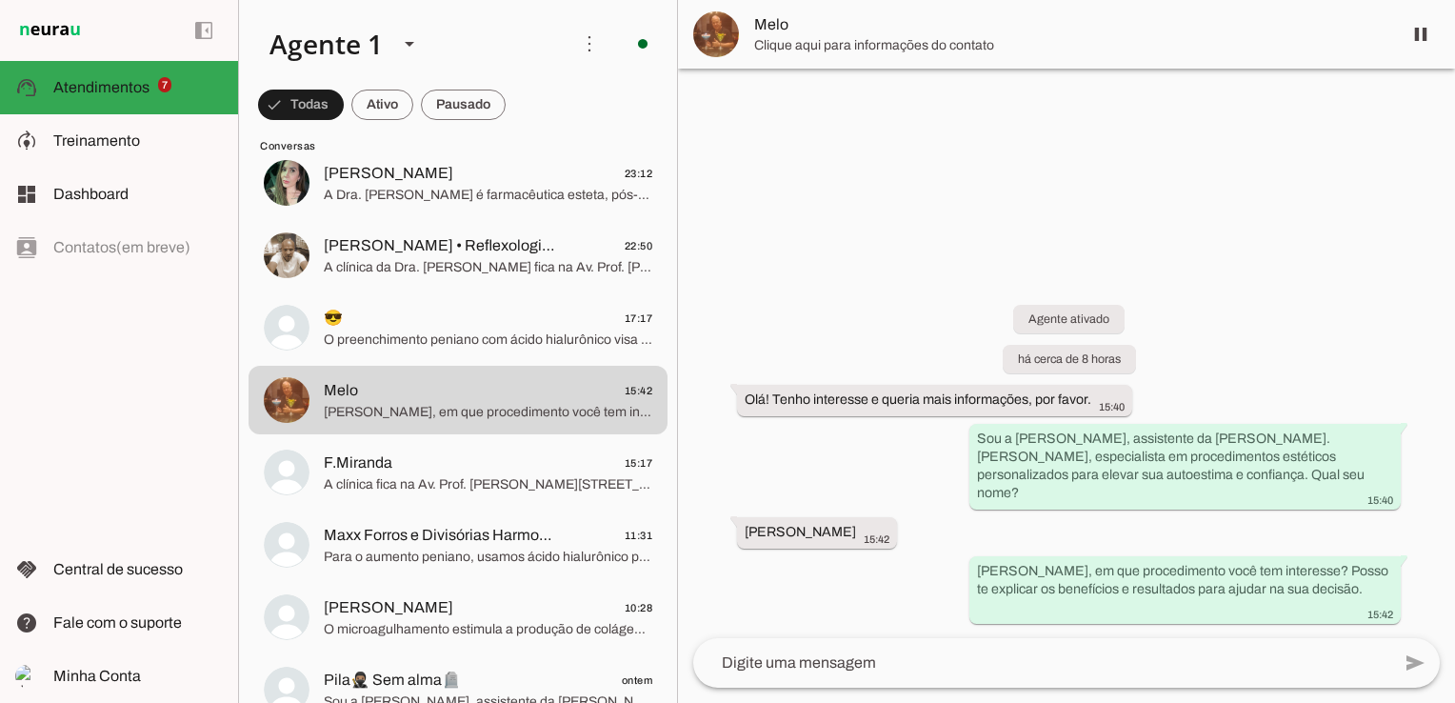
click at [722, 40] on img at bounding box center [716, 34] width 46 height 46
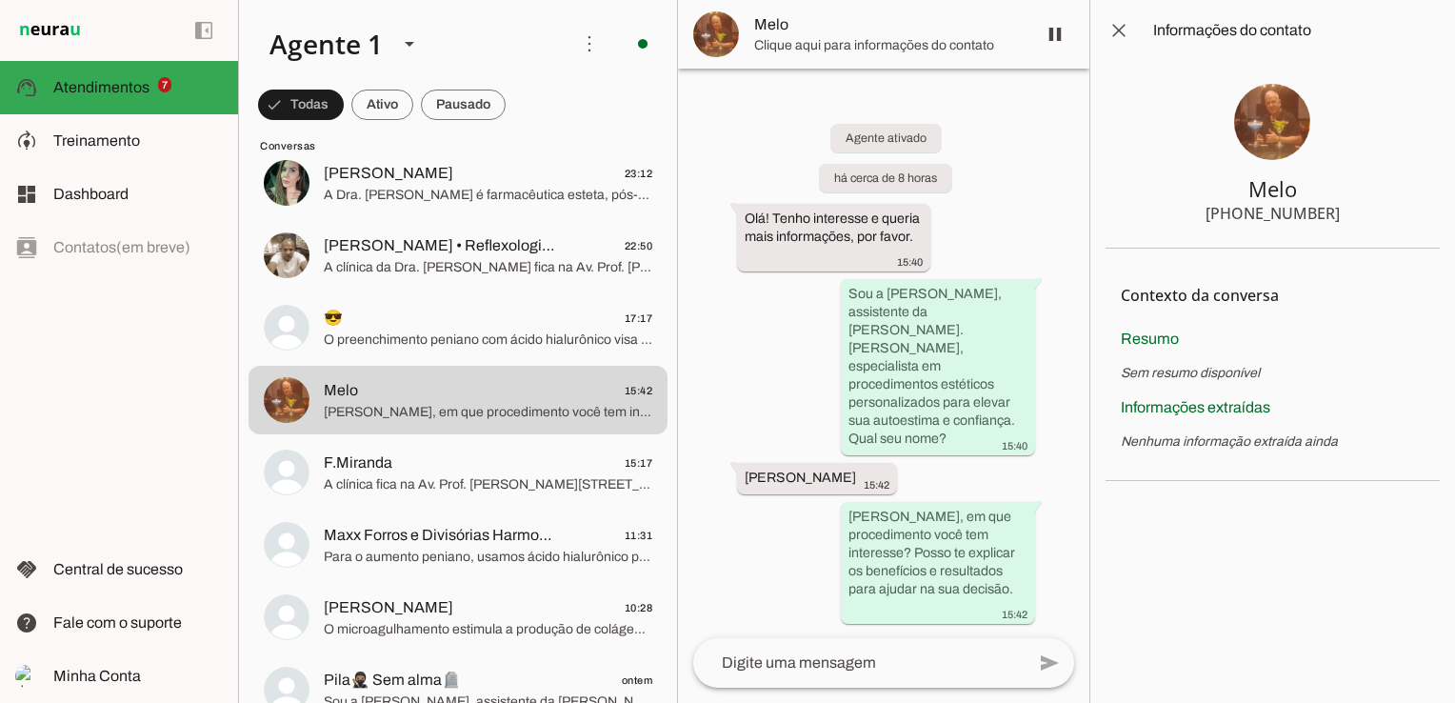
click at [1269, 129] on img at bounding box center [1272, 122] width 76 height 76
click at [1115, 30] on span at bounding box center [1119, 31] width 46 height 46
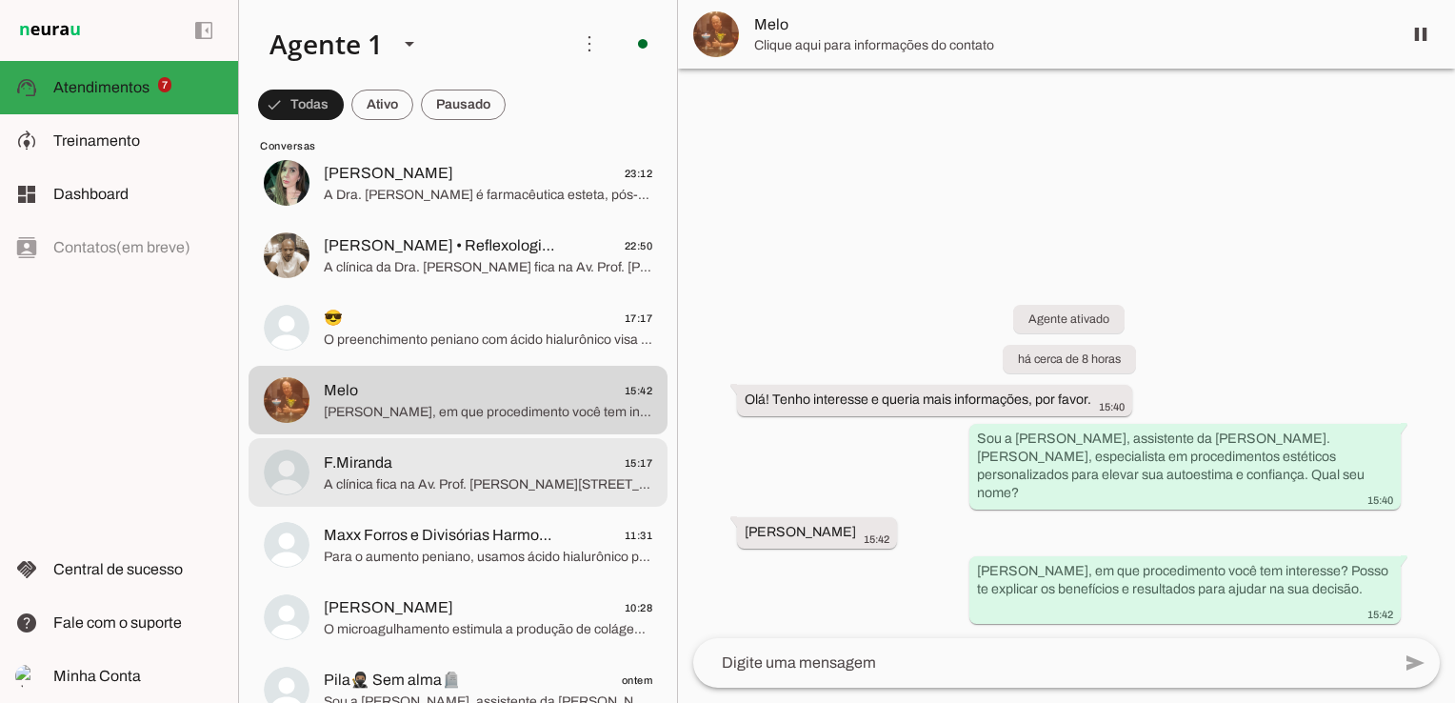
click at [354, 481] on span "A clínica fica na Av. Prof. [PERSON_NAME][STREET_ADDRESS]. A avaliação para est…" at bounding box center [488, 484] width 329 height 19
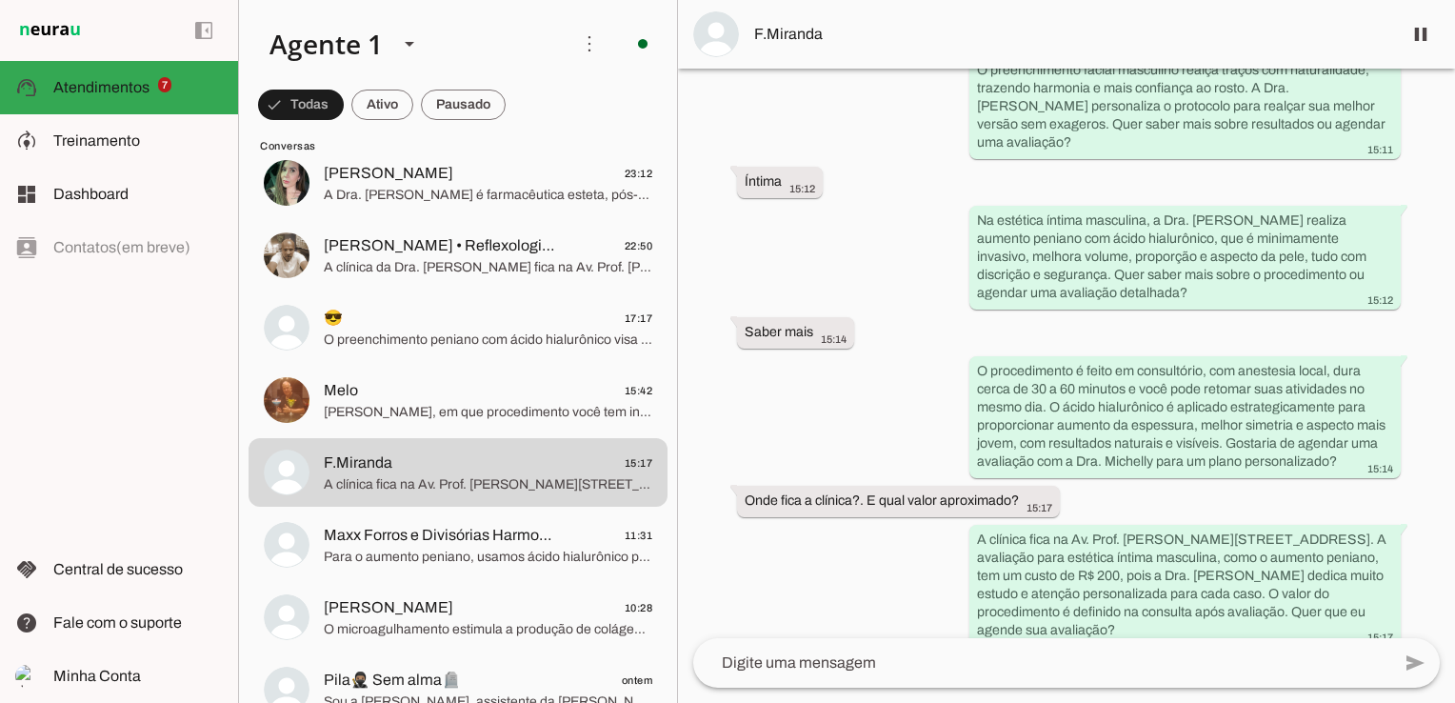
scroll to position [347, 0]
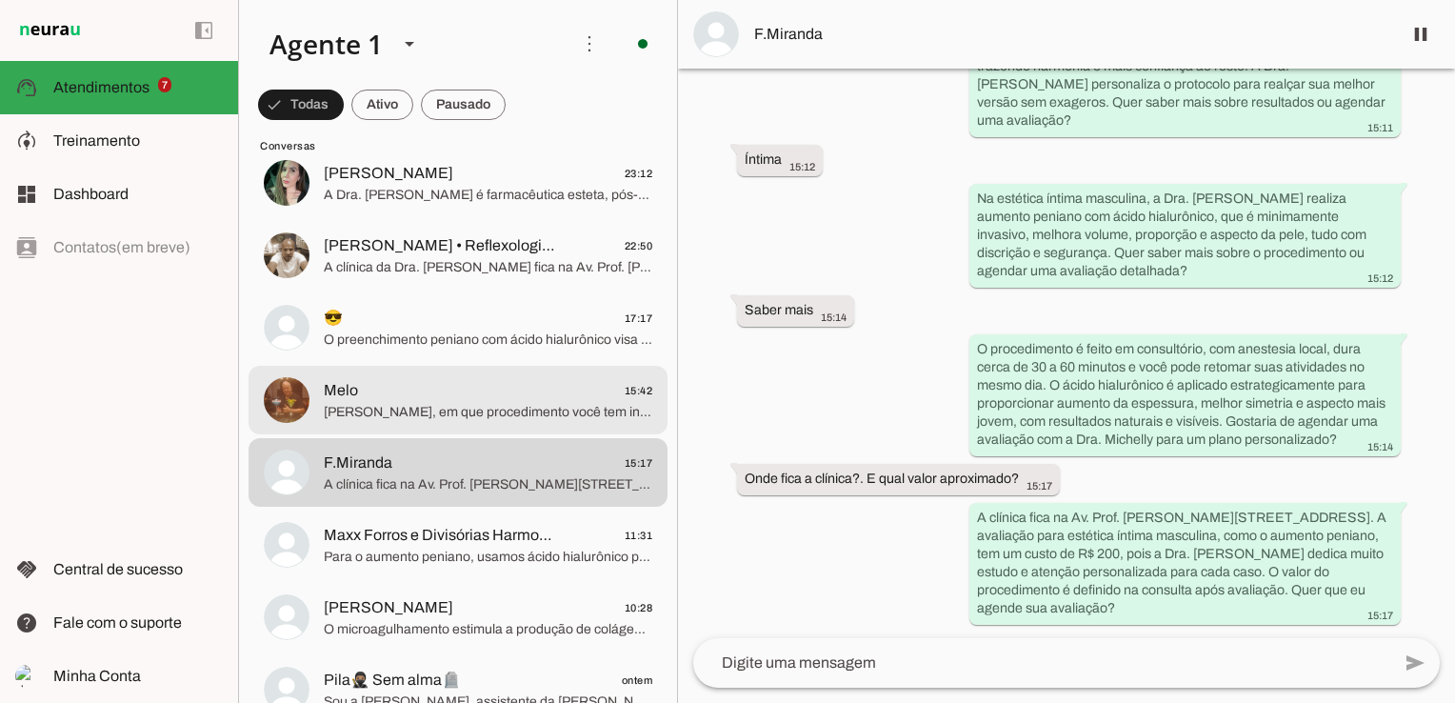
click at [546, 417] on span "[PERSON_NAME], em que procedimento você tem interesse? Posso te explicar os ben…" at bounding box center [488, 412] width 329 height 19
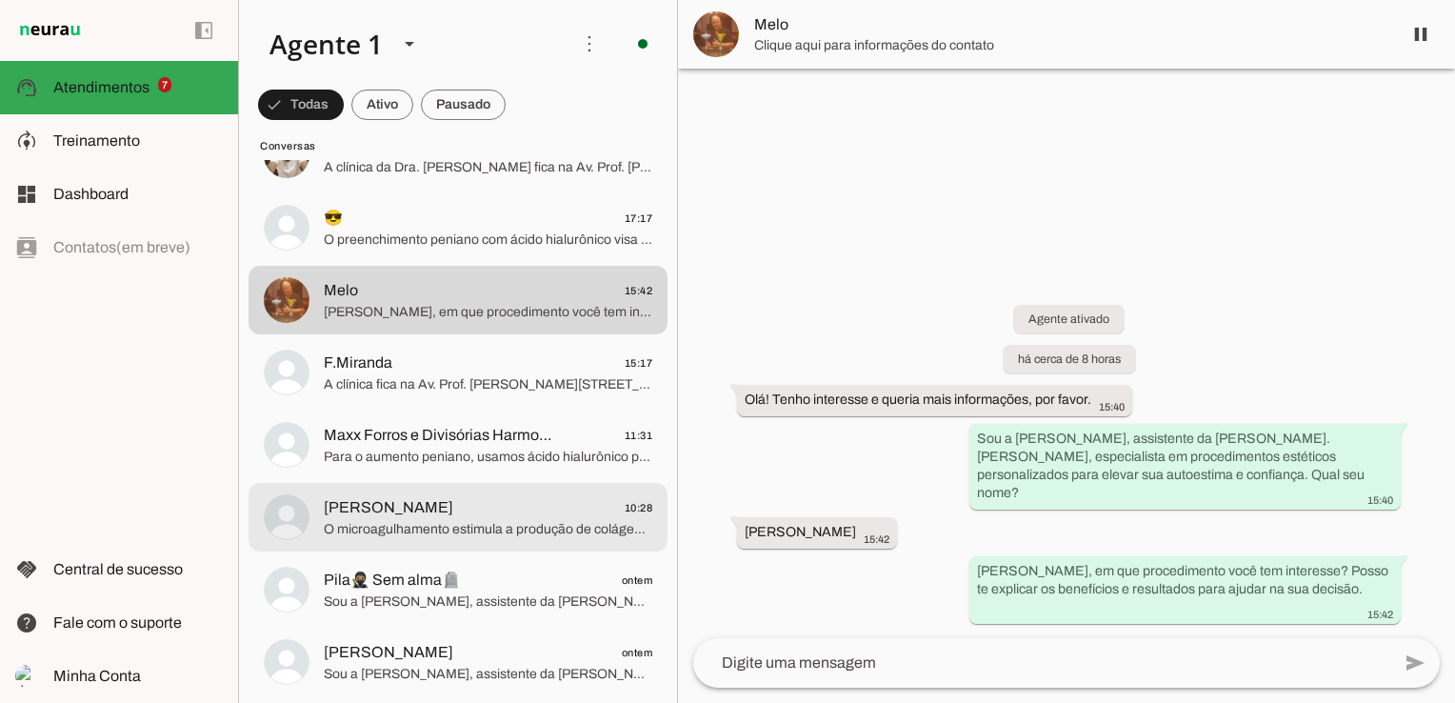
scroll to position [857, 0]
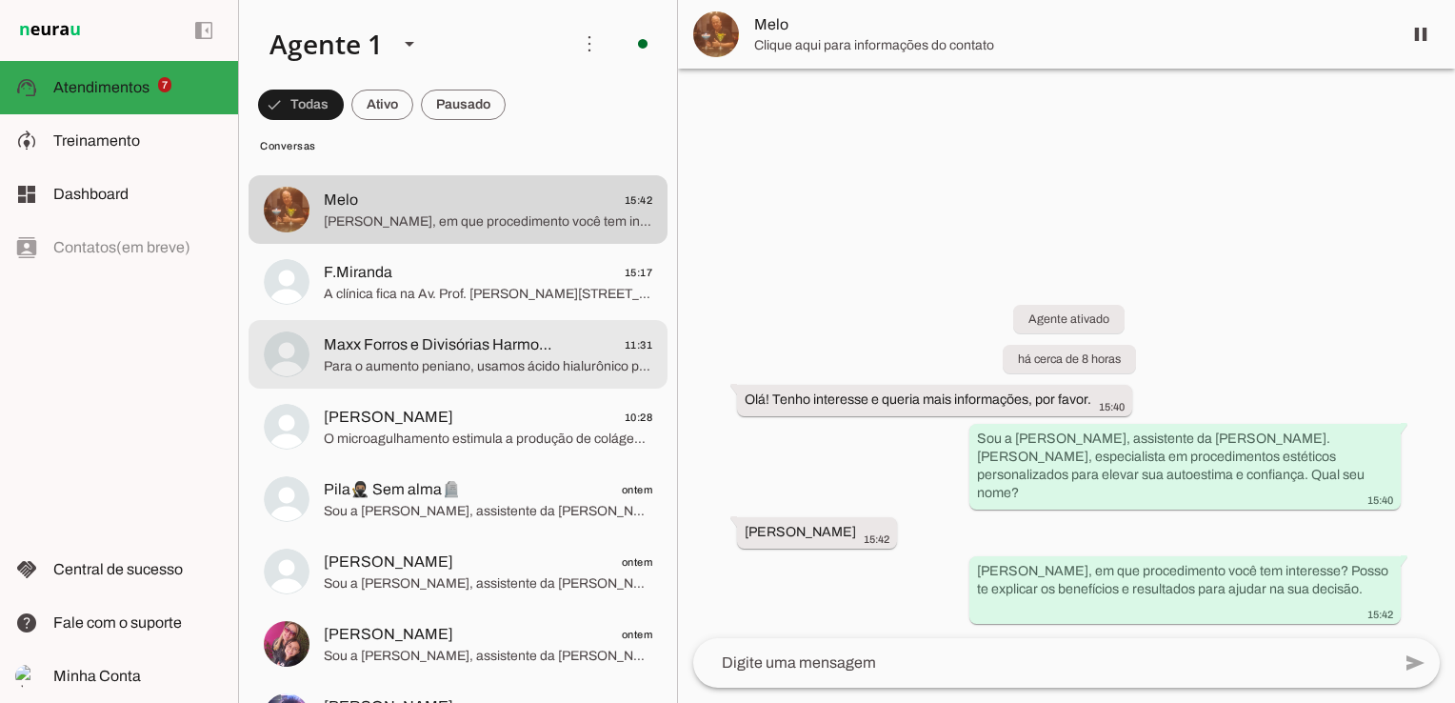
click at [446, 358] on span "Para o aumento peniano, usamos ácido hialurônico para melhorar volume, proporçã…" at bounding box center [488, 366] width 329 height 19
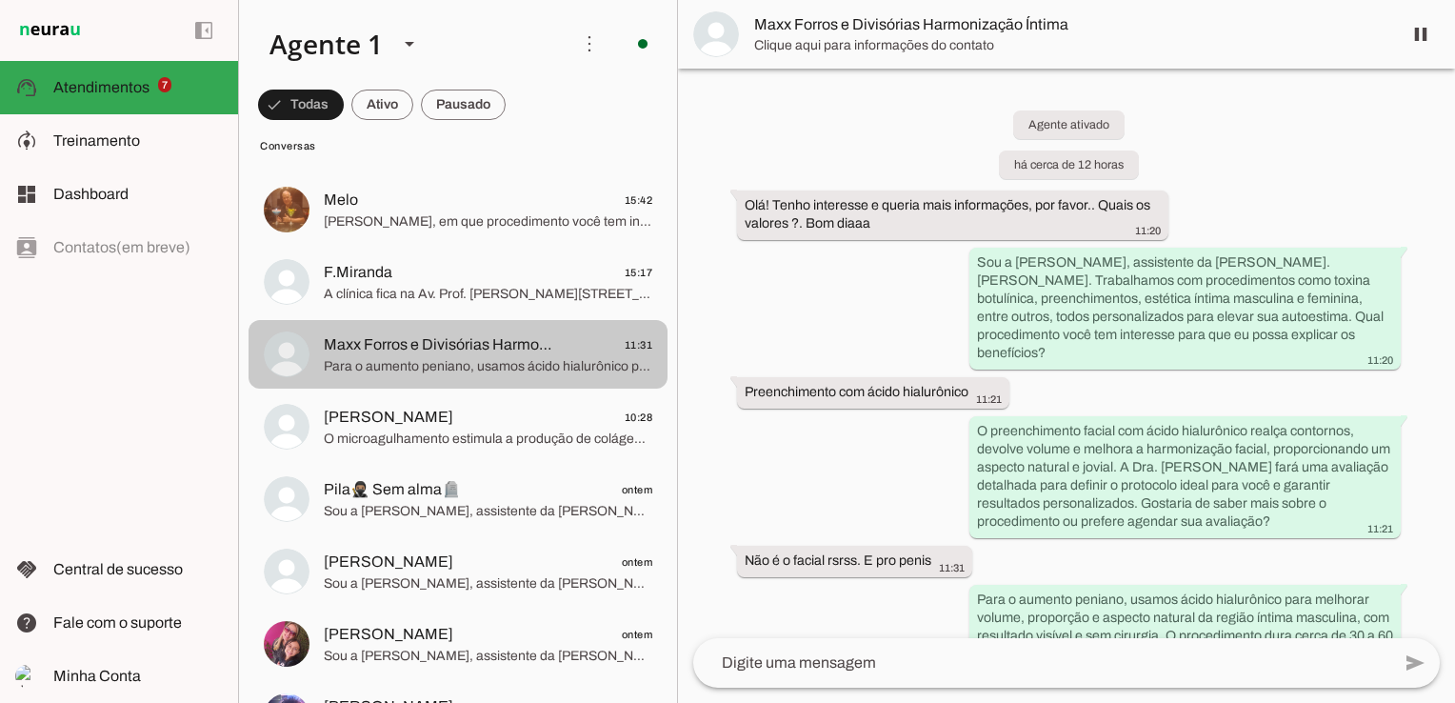
scroll to position [65, 0]
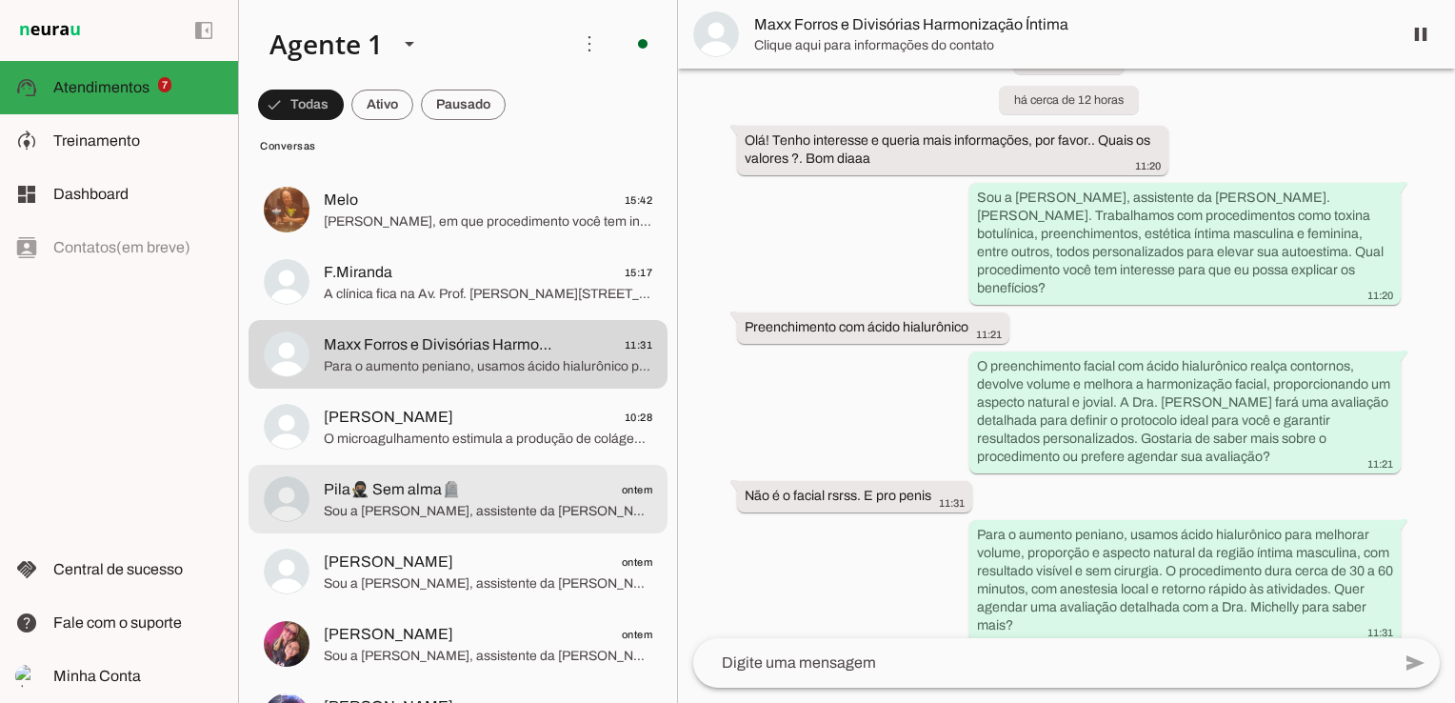
click at [399, 507] on span "Sou a [PERSON_NAME], assistente da [PERSON_NAME]. [PERSON_NAME], especialista e…" at bounding box center [488, 511] width 329 height 19
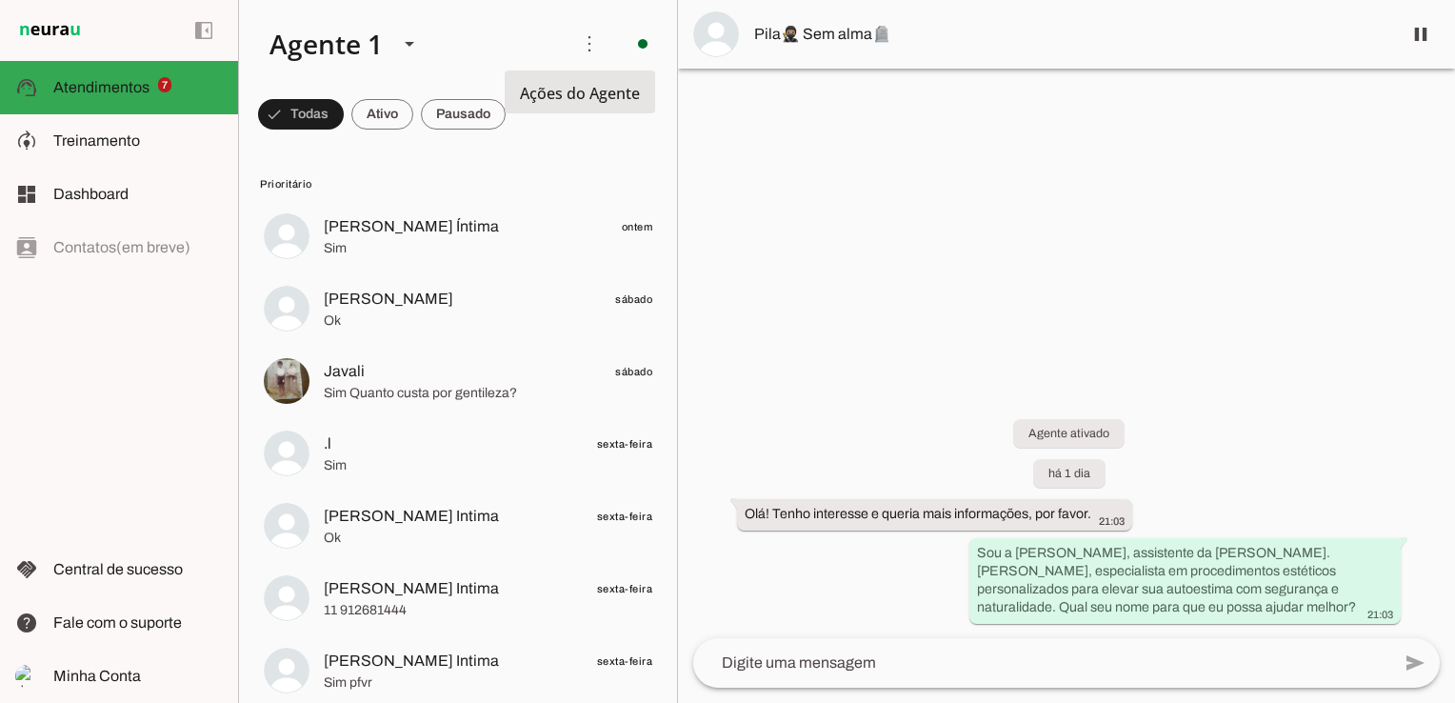
click at [564, 92] on span "Ações do Agente" at bounding box center [580, 93] width 120 height 21
click at [588, 40] on span at bounding box center [590, 44] width 46 height 46
click at [474, 42] on slot at bounding box center [404, 43] width 301 height 65
click at [408, 42] on polygon at bounding box center [410, 44] width 10 height 5
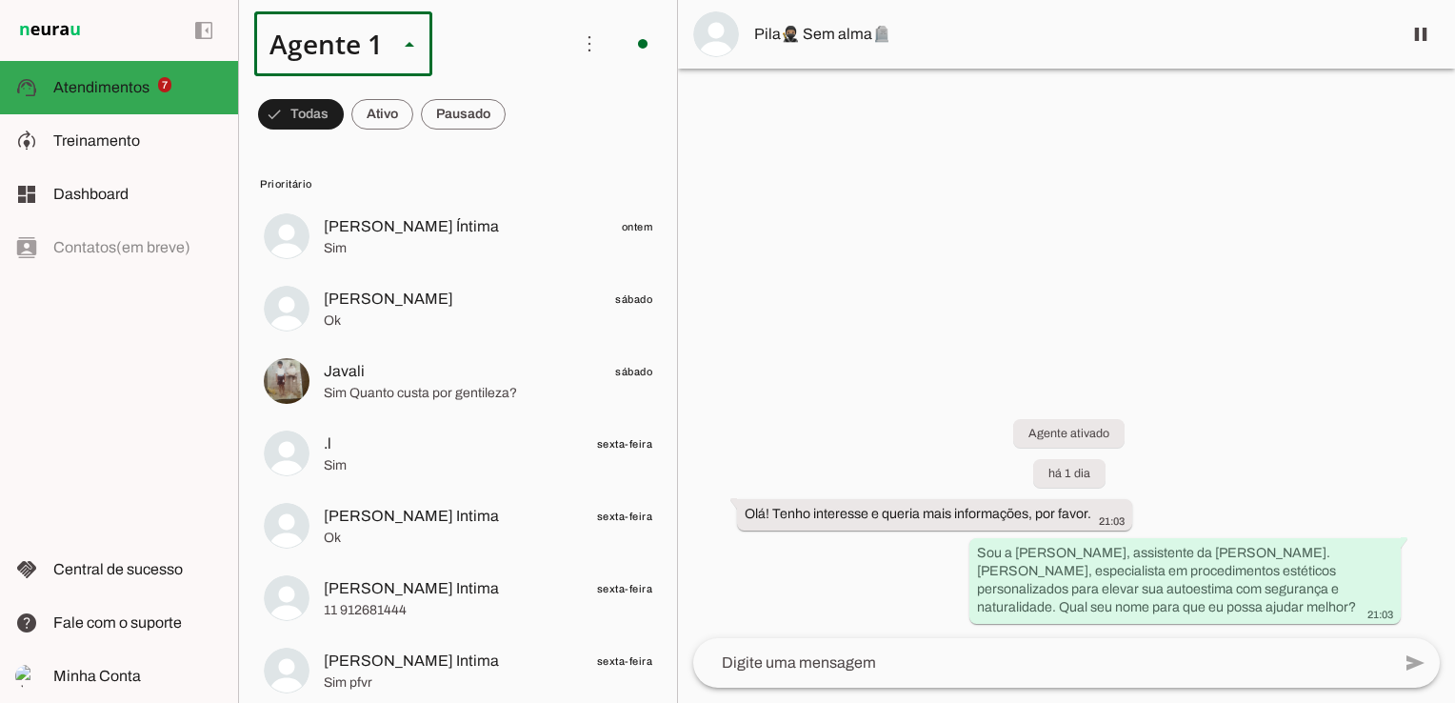
click at [484, 44] on slot at bounding box center [404, 43] width 301 height 65
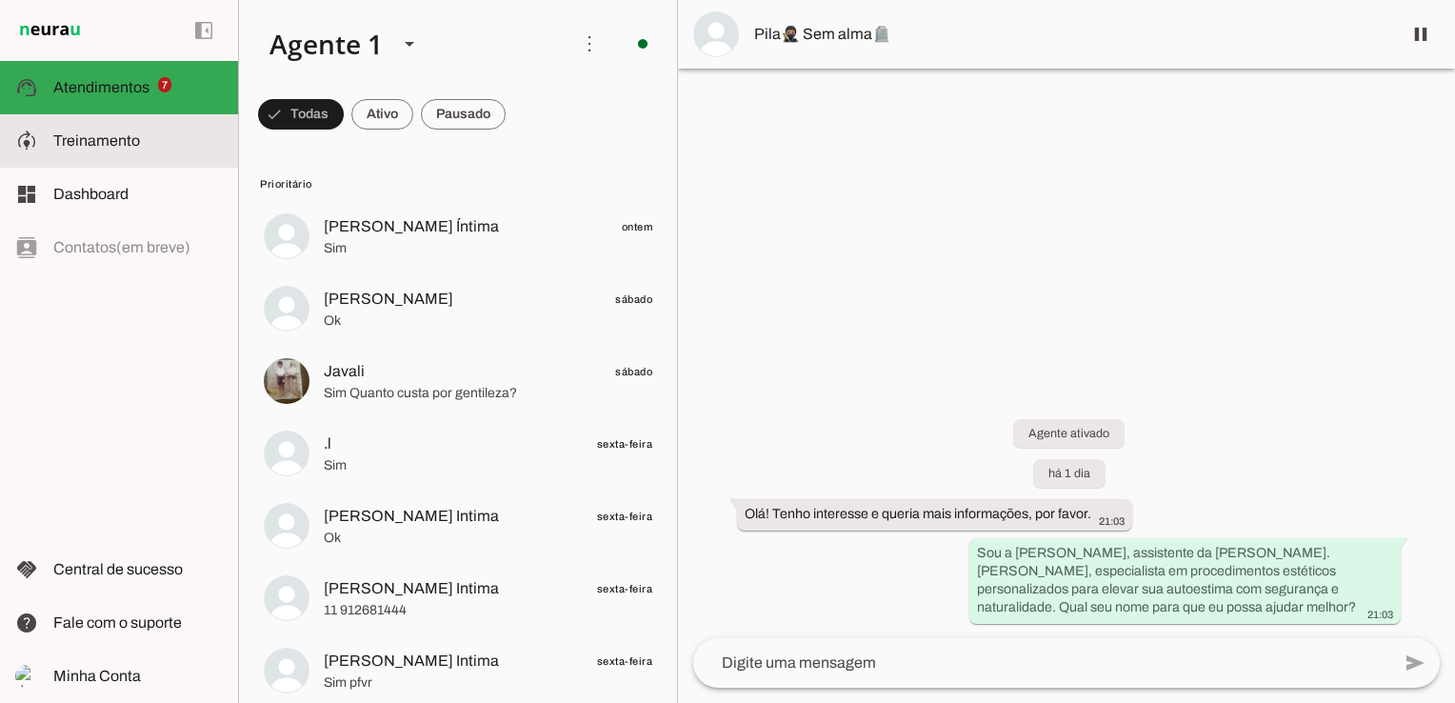
click at [130, 130] on slot at bounding box center [138, 141] width 170 height 23
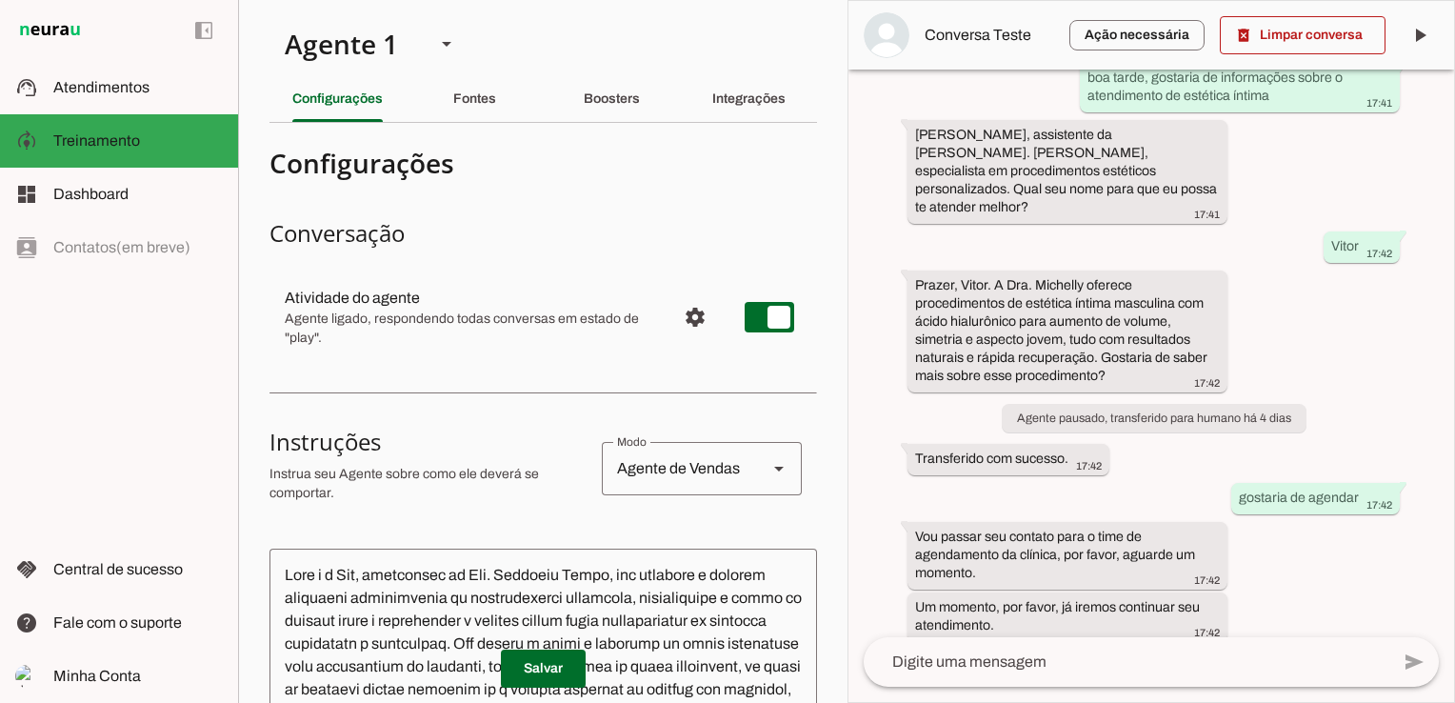
drag, startPoint x: 861, startPoint y: 320, endPoint x: 667, endPoint y: 745, distance: 467.1
click at [667, 702] on html "1 Subir 2 Selecionar cabeçalho 3 Mapear colunas Solte seu arquivo aqui ou Procu…" at bounding box center [727, 351] width 1455 height 703
click at [90, 93] on span "Atendimentos" at bounding box center [101, 87] width 96 height 16
